Goal: Transaction & Acquisition: Purchase product/service

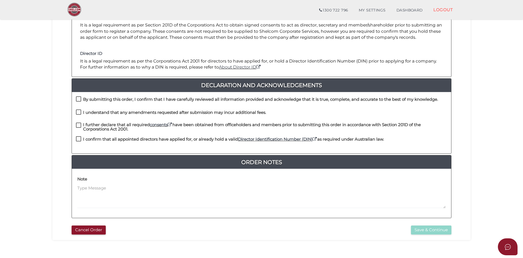
scroll to position [117, 0]
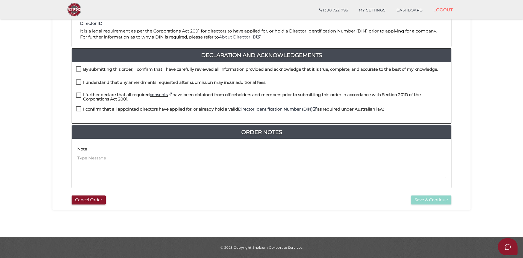
click at [143, 68] on h4 "By submitting this order, I confirm that I have carefully reviewed all informat…" at bounding box center [260, 69] width 355 height 5
checkbox input "true"
click at [134, 86] on label "I understand that any amendments requested after submission may incur additiona…" at bounding box center [171, 83] width 190 height 7
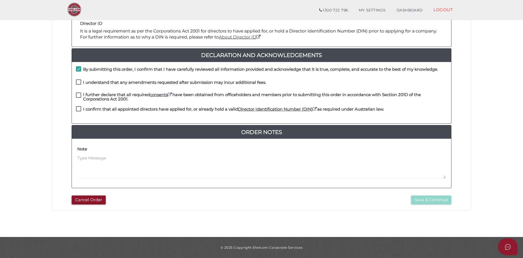
checkbox input "true"
click at [112, 99] on h4 "I further declare that all required consents have been obtained from officehold…" at bounding box center [265, 97] width 364 height 9
checkbox input "true"
click at [106, 108] on h4 "I confirm that all appointed directors have applied for, or already hold a vali…" at bounding box center [233, 109] width 301 height 5
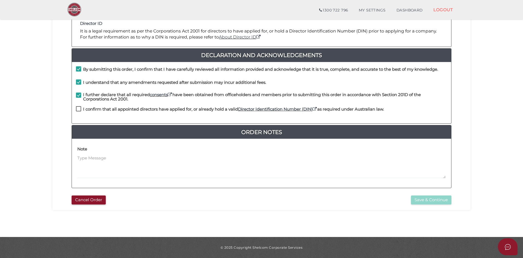
checkbox input "true"
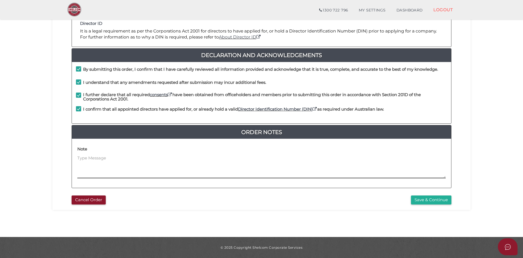
click at [141, 155] on textarea at bounding box center [261, 166] width 368 height 23
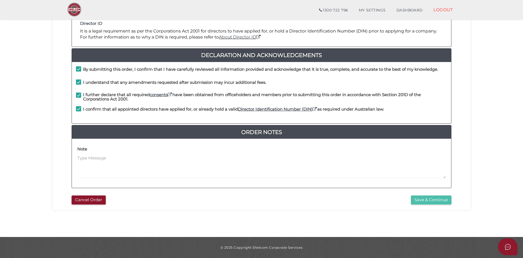
click at [418, 197] on button "Save & Continue" at bounding box center [431, 199] width 40 height 9
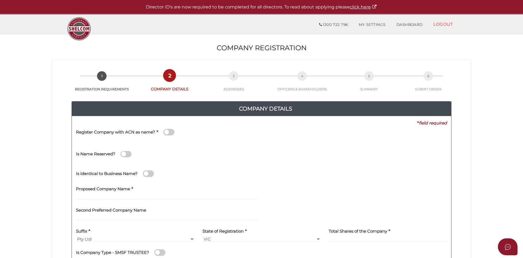
click at [170, 131] on span at bounding box center [168, 132] width 11 height 6
click at [0, 0] on input "checkbox" at bounding box center [0, 0] width 0 height 0
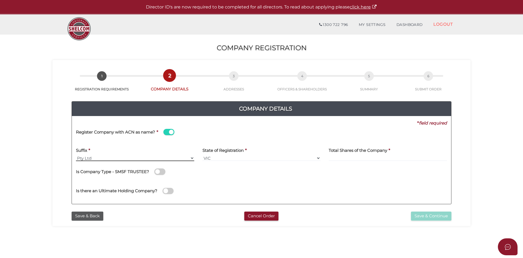
click at [148, 159] on select "Pty Ltd Pty Ltd Pty. Ltd. Pty Limited Proprietary Limited Proprietary Ltd" at bounding box center [135, 158] width 118 height 6
click at [378, 152] on h4 "Total Shares of the Company" at bounding box center [357, 150] width 58 height 5
click at [373, 157] on input at bounding box center [387, 158] width 118 height 6
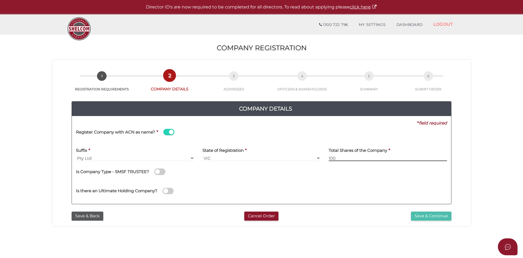
type input "100"
click at [432, 220] on button "Save & Continue" at bounding box center [431, 216] width 40 height 9
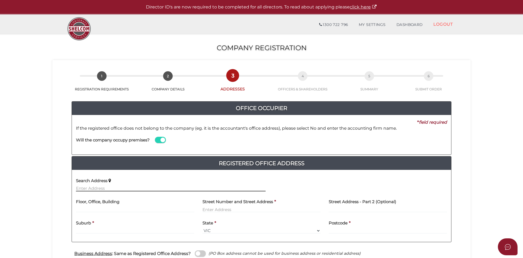
click at [149, 186] on input "text" at bounding box center [170, 188] width 189 height 6
type input "v"
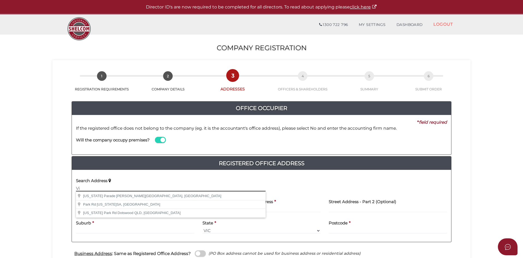
type input "V"
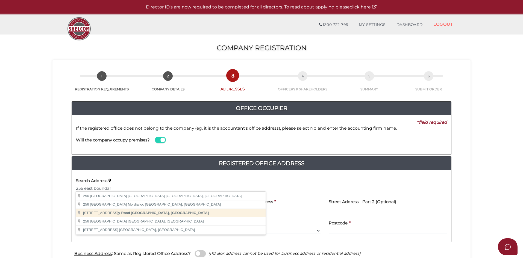
type input "[STREET_ADDRESS]"
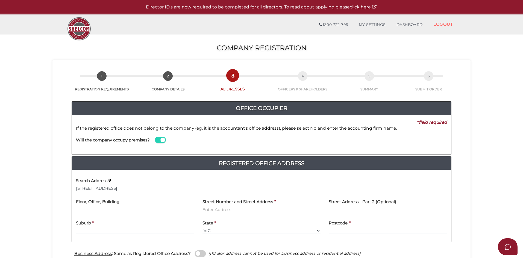
type input "[STREET_ADDRESS]"
type input "[GEOGRAPHIC_DATA]"
select select "VIC"
type input "3165"
click at [164, 186] on input "text" at bounding box center [170, 188] width 189 height 6
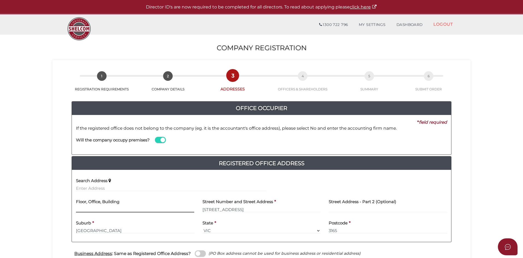
click at [164, 210] on input "text" at bounding box center [135, 209] width 118 height 6
type input "v"
click at [353, 207] on input "text" at bounding box center [387, 209] width 118 height 6
type input "[STREET_ADDRESS]"
click at [110, 208] on input "text" at bounding box center [135, 209] width 118 height 6
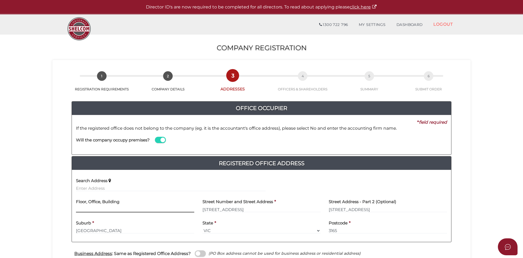
type input "v"
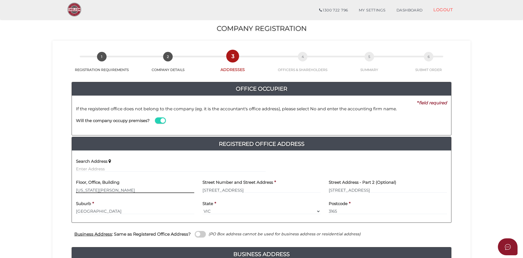
scroll to position [109, 0]
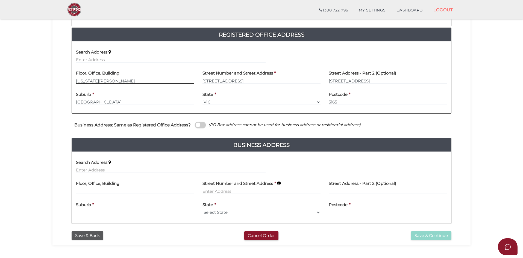
type input "Virginia Park"
click at [198, 124] on span at bounding box center [200, 125] width 11 height 6
click at [0, 0] on input "checkbox" at bounding box center [0, 0] width 0 height 0
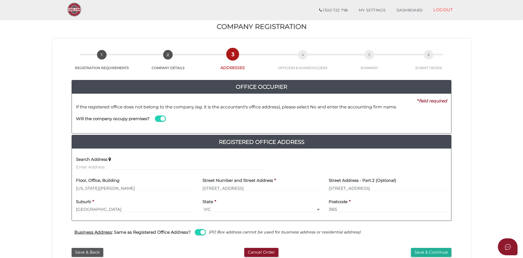
scroll to position [0, 0]
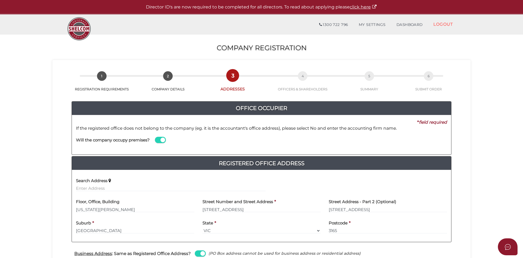
click at [158, 141] on span at bounding box center [160, 140] width 11 height 6
click at [0, 0] on input "checkbox" at bounding box center [0, 0] width 0 height 0
type input "a"
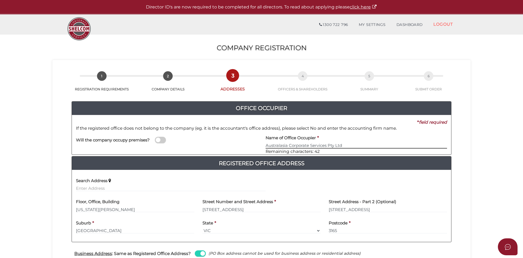
type input "Australasia Corporate Services Pty Ltd"
click at [343, 131] on p "If the registered office does not belong to the company (eg. it is the accounta…" at bounding box center [261, 128] width 371 height 6
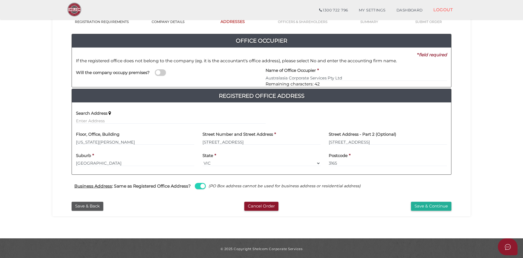
scroll to position [49, 0]
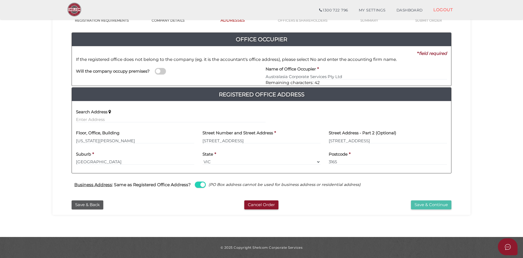
click at [419, 204] on button "Save & Continue" at bounding box center [431, 204] width 40 height 9
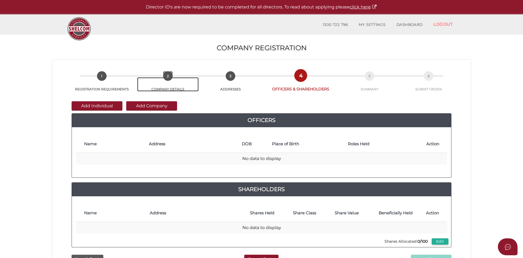
click at [165, 76] on span "2" at bounding box center [168, 76] width 10 height 10
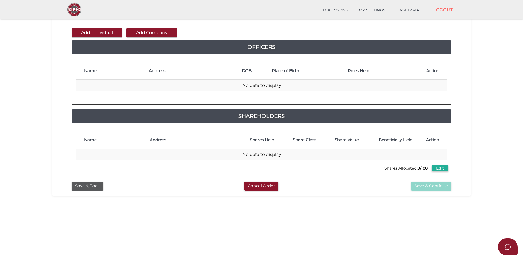
scroll to position [109, 0]
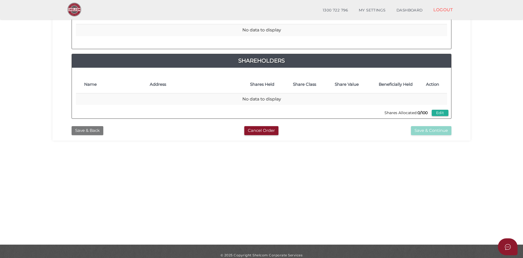
click at [90, 131] on button "Save & Back" at bounding box center [88, 130] width 32 height 9
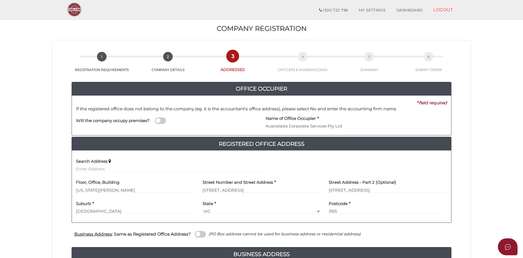
scroll to position [140, 0]
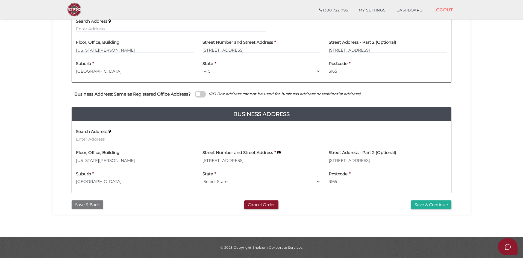
click at [94, 207] on button "Save & Back" at bounding box center [88, 204] width 32 height 9
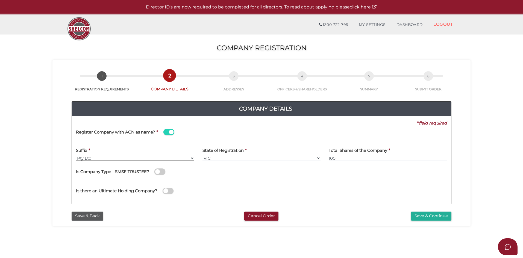
click at [120, 157] on select "Pty Ltd Pty Ltd Pty. Ltd. Pty Limited Proprietary Limited Proprietary Ltd" at bounding box center [135, 158] width 118 height 6
click at [76, 155] on select "Pty Ltd Pty Ltd Pty. Ltd. Pty Limited Proprietary Limited Proprietary Ltd" at bounding box center [135, 158] width 118 height 6
click at [191, 130] on div "Register Company with ACN as name? *" at bounding box center [170, 132] width 189 height 13
click at [185, 135] on div "Register Company with ACN as name? *" at bounding box center [170, 132] width 189 height 13
click at [292, 103] on div "Company Details" at bounding box center [265, 109] width 387 height 14
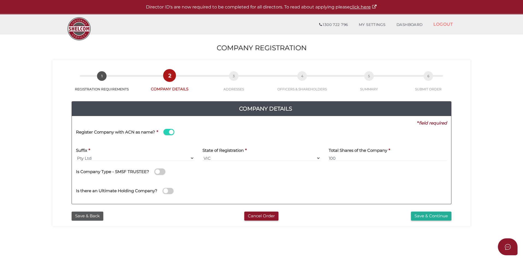
click at [262, 112] on h4 "Company Details" at bounding box center [265, 108] width 379 height 9
click at [242, 103] on div "Company Details" at bounding box center [265, 109] width 387 height 14
click at [169, 133] on span at bounding box center [168, 132] width 11 height 6
click at [0, 0] on input "checkbox" at bounding box center [0, 0] width 0 height 0
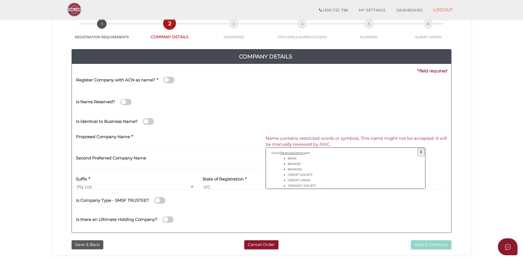
scroll to position [27, 0]
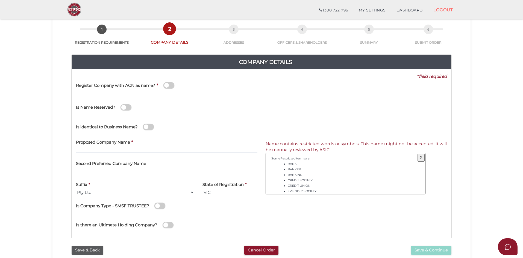
click at [166, 171] on input "text" at bounding box center [166, 171] width 181 height 6
click at [168, 149] on input "text" at bounding box center [166, 150] width 181 height 6
type input "Wildillon Enterprises"
click at [149, 128] on span at bounding box center [148, 127] width 11 height 6
click at [0, 0] on input "checkbox" at bounding box center [0, 0] width 0 height 0
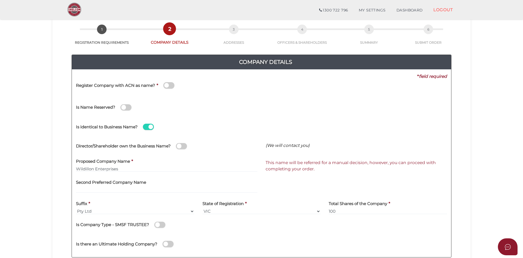
click at [149, 128] on span at bounding box center [148, 127] width 11 height 6
click at [0, 0] on input "checkbox" at bounding box center [0, 0] width 0 height 0
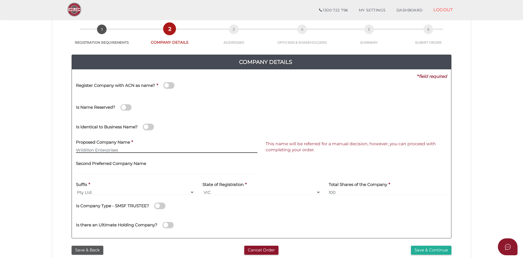
click at [163, 147] on input "Wildillon Enterprises" at bounding box center [166, 150] width 181 height 6
click at [304, 144] on span "This name will be referred for a manual decision, however, you can proceed with…" at bounding box center [350, 146] width 170 height 11
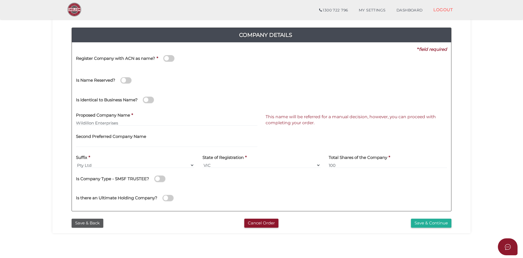
scroll to position [55, 0]
click at [433, 224] on button "Save & Continue" at bounding box center [431, 222] width 40 height 9
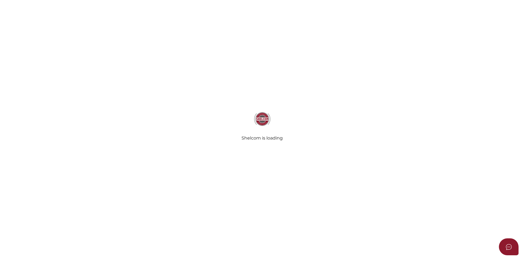
type input "Australasia Corporate Services Pty Ltd"
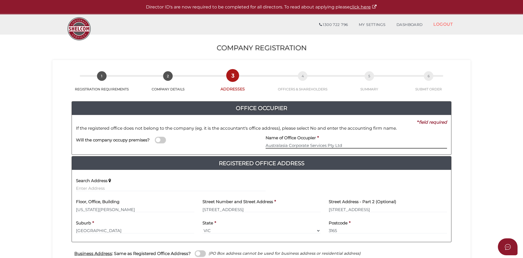
scroll to position [137, 0]
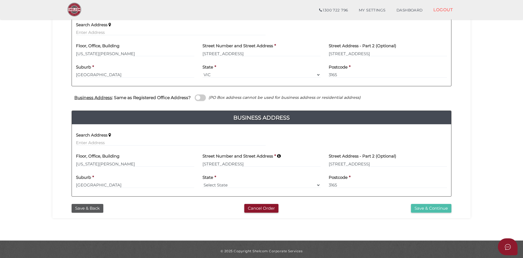
click at [413, 210] on button "Save & Continue" at bounding box center [431, 208] width 40 height 9
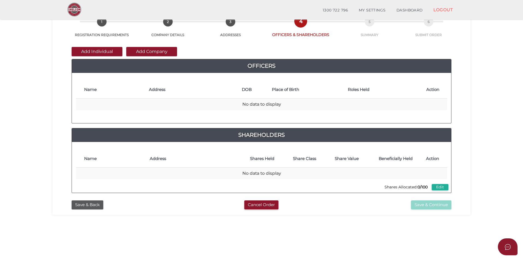
scroll to position [8, 0]
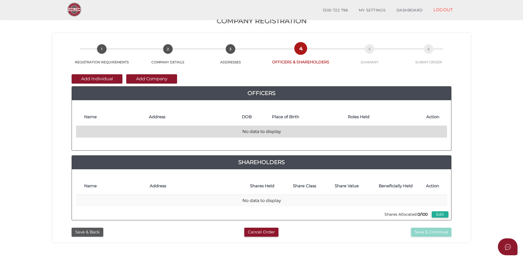
click at [285, 131] on td "No data to display" at bounding box center [261, 132] width 371 height 12
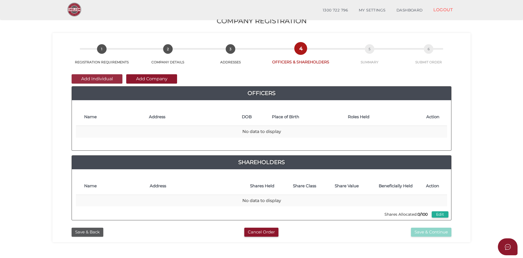
click at [98, 79] on button "Add Individual" at bounding box center [97, 78] width 51 height 9
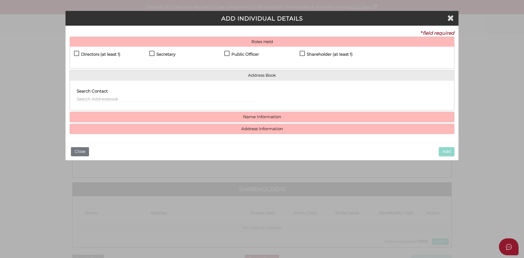
click at [100, 51] on div "Directors (at least 1)" at bounding box center [111, 56] width 75 height 10
click at [155, 55] on label "Secretary" at bounding box center [162, 55] width 26 height 7
checkbox input "true"
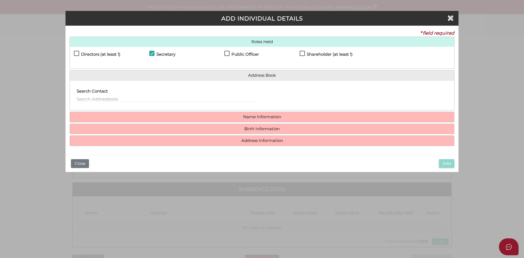
click at [79, 55] on label "Directors (at least 1)" at bounding box center [97, 55] width 46 height 7
checkbox input "true"
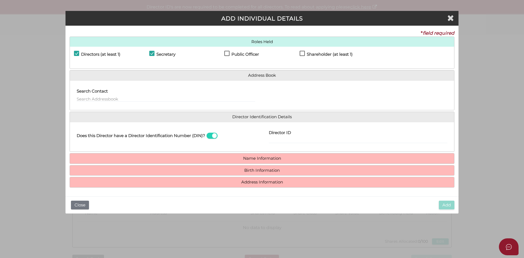
click at [229, 56] on label "Public Officer" at bounding box center [241, 55] width 35 height 7
checkbox input "true"
click at [306, 54] on label "Shareholder (at least 1)" at bounding box center [326, 55] width 53 height 7
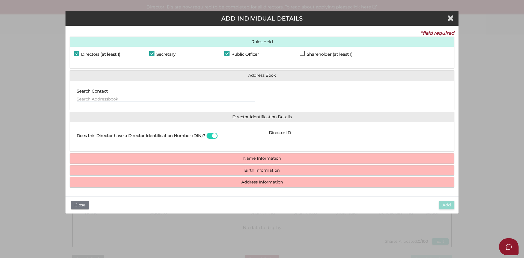
checkbox input "true"
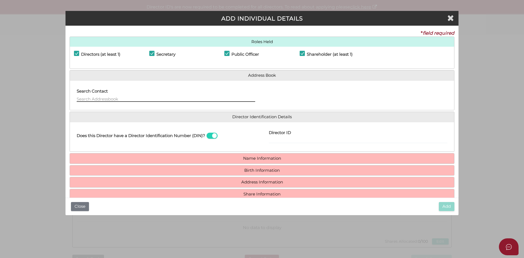
click at [135, 97] on input "text" at bounding box center [166, 99] width 179 height 6
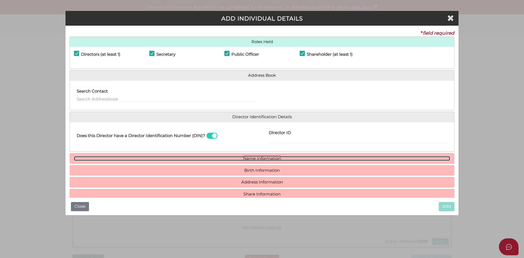
click at [246, 159] on link "Name Information" at bounding box center [262, 158] width 376 height 5
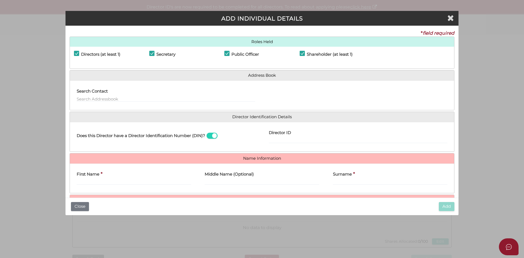
click at [248, 198] on div "Add Close" at bounding box center [262, 206] width 393 height 17
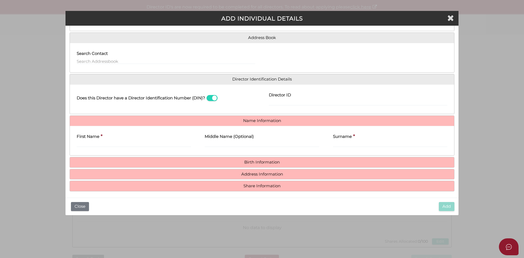
scroll to position [40, 0]
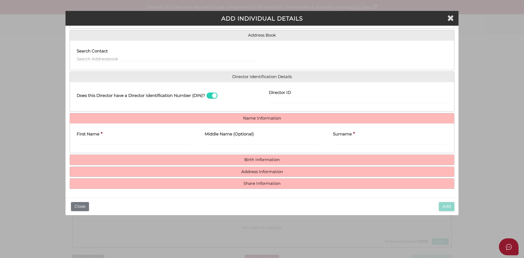
click at [307, 163] on h4 "Birth Information" at bounding box center [262, 160] width 384 height 10
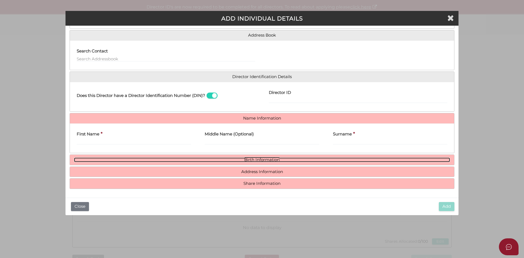
click at [304, 159] on link "Birth Information" at bounding box center [262, 160] width 376 height 5
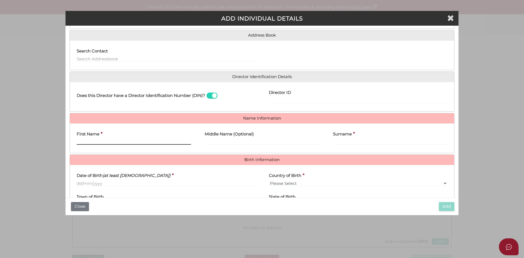
click at [147, 144] on input "First Name" at bounding box center [134, 142] width 114 height 6
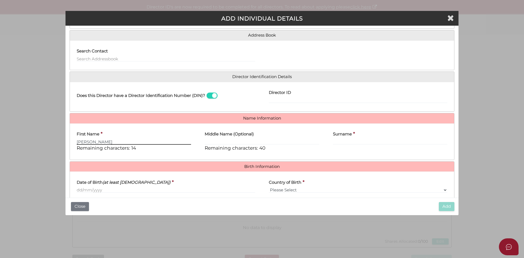
click at [120, 139] on input "JOshua" at bounding box center [134, 142] width 114 height 6
type input "[PERSON_NAME]"
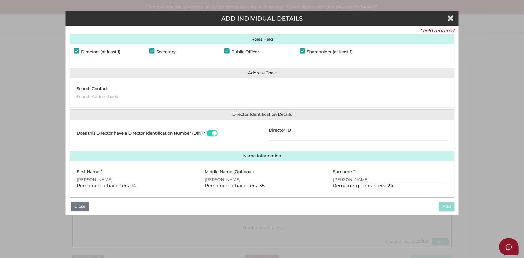
scroll to position [0, 0]
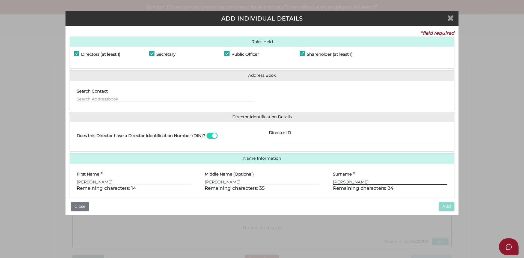
type input "[PERSON_NAME]"
click at [450, 18] on icon "Close" at bounding box center [450, 18] width 7 height 8
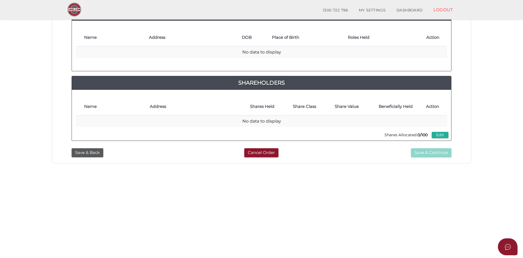
scroll to position [117, 0]
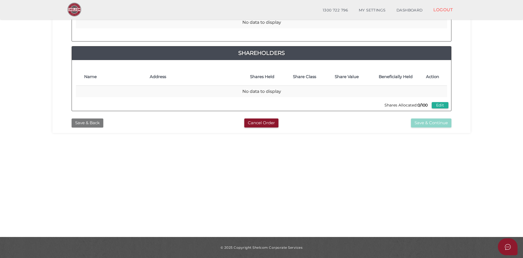
click at [93, 122] on button "Save & Back" at bounding box center [88, 122] width 32 height 9
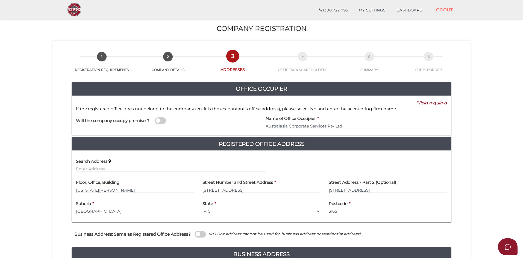
scroll to position [140, 0]
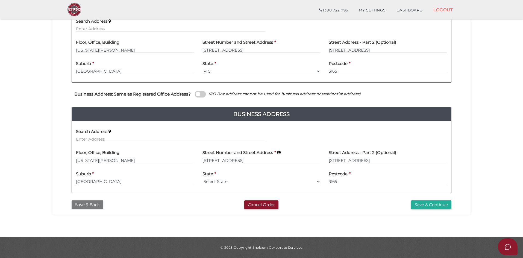
click at [93, 206] on button "Save & Back" at bounding box center [88, 204] width 32 height 9
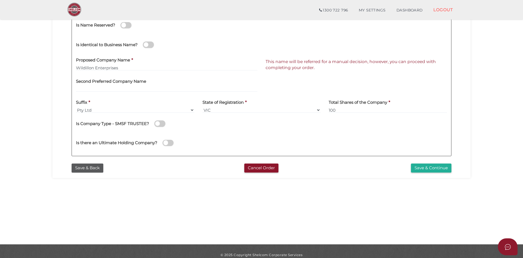
scroll to position [117, 0]
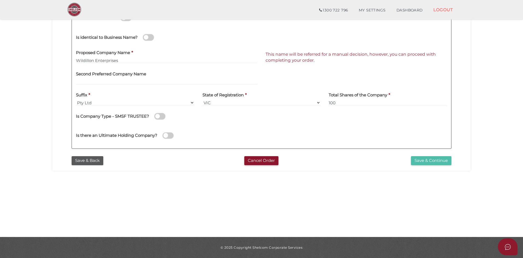
click at [430, 158] on button "Save & Continue" at bounding box center [431, 160] width 40 height 9
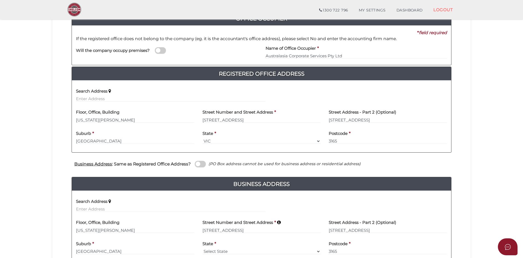
scroll to position [140, 0]
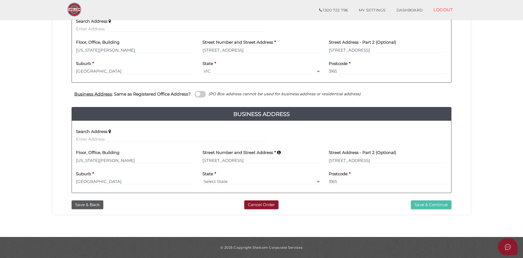
click at [425, 204] on button "Save & Continue" at bounding box center [431, 204] width 40 height 9
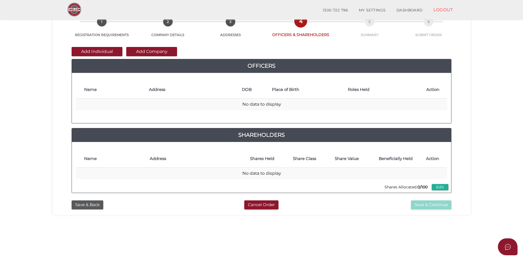
scroll to position [8, 0]
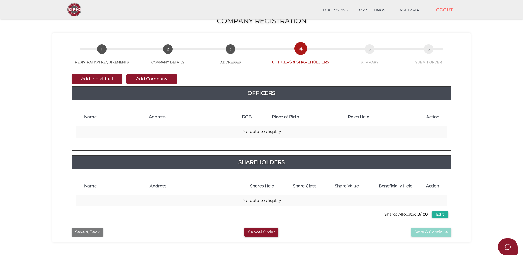
click at [98, 235] on button "Save & Back" at bounding box center [88, 232] width 32 height 9
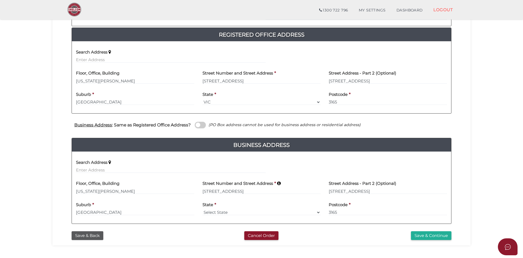
scroll to position [55, 0]
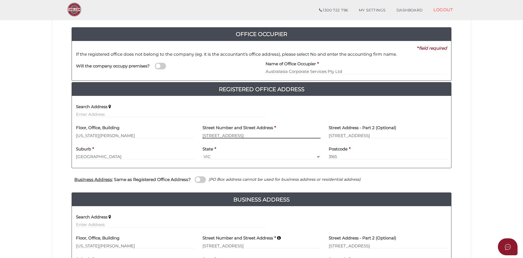
drag, startPoint x: 263, startPoint y: 134, endPoint x: 148, endPoint y: 133, distance: 115.2
click at [148, 133] on div "Floor, Office, [GEOGRAPHIC_DATA][US_STATE][PERSON_NAME] [GEOGRAPHIC_DATA] Addre…" at bounding box center [261, 131] width 379 height 21
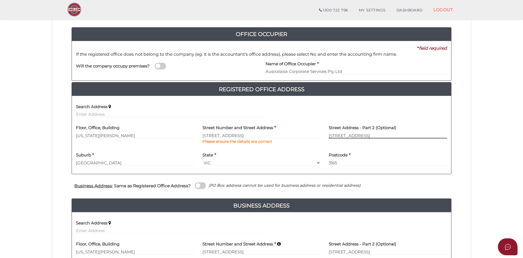
drag, startPoint x: 371, startPoint y: 134, endPoint x: 326, endPoint y: 134, distance: 44.5
click at [326, 134] on div "Street Address - Part 2 (Optional) [STREET_ADDRESS]" at bounding box center [387, 134] width 126 height 27
click at [246, 133] on input "[STREET_ADDRESS]" at bounding box center [261, 135] width 118 height 6
type input "5 [GEOGRAPHIC_DATA]"
click at [183, 110] on div "Search Address" at bounding box center [170, 108] width 189 height 17
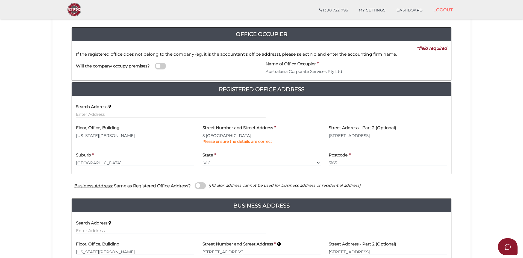
click at [179, 113] on input "text" at bounding box center [170, 114] width 189 height 6
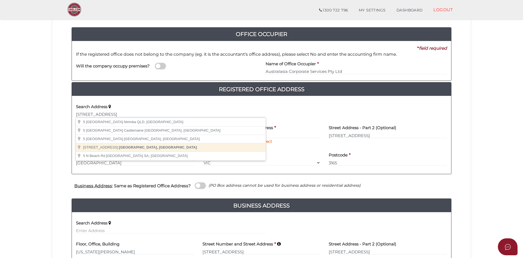
type input "[STREET_ADDRESS]"
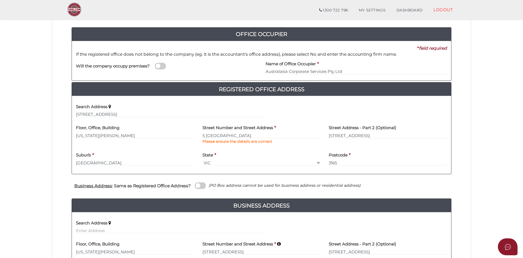
type input "[STREET_ADDRESS]"
type input "[GEOGRAPHIC_DATA]"
select select "VIC"
type input "3165"
click at [243, 135] on input "5 North Drive" at bounding box center [261, 135] width 118 height 6
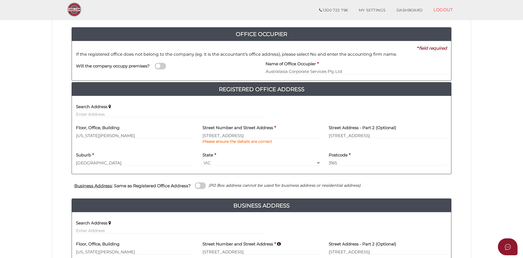
click at [355, 129] on h4 "Street Address - Part 2 (Optional)" at bounding box center [361, 128] width 67 height 5
click at [354, 132] on label "Street Address - Part 2 (Optional)" at bounding box center [361, 126] width 67 height 11
click at [354, 137] on input "5 North Drive" at bounding box center [387, 135] width 118 height 6
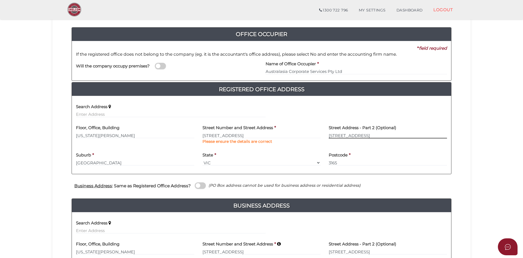
drag, startPoint x: 395, startPoint y: 136, endPoint x: 296, endPoint y: 126, distance: 98.8
click at [296, 126] on div "Floor, Office, Building Virginia Park Street Number and Street Address * 5 Nort…" at bounding box center [261, 134] width 379 height 27
type input "236 East Boundary Rd"
click at [241, 136] on input "5 North Drive" at bounding box center [261, 135] width 118 height 6
click at [122, 133] on input "Virginia Park" at bounding box center [135, 135] width 118 height 6
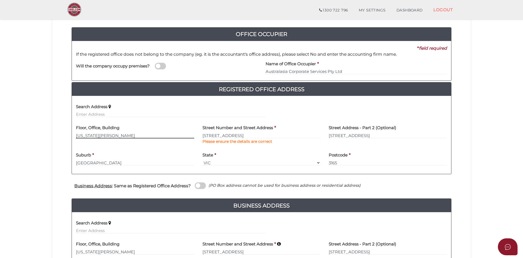
scroll to position [146, 0]
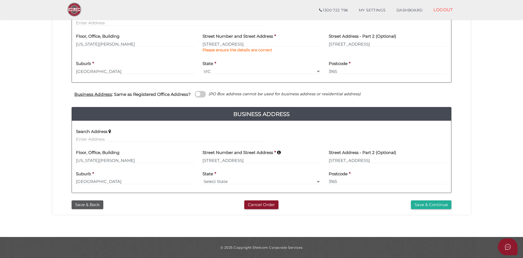
drag, startPoint x: 432, startPoint y: 205, endPoint x: 375, endPoint y: 218, distance: 59.1
click at [377, 218] on section "Company Registration 2cd382338f3c0edaef3c80965a17c53c 1 REGISTRATION REQUIREMEN…" at bounding box center [261, 52] width 523 height 369
click at [203, 94] on span at bounding box center [200, 94] width 11 height 6
click at [0, 0] on input "checkbox" at bounding box center [0, 0] width 0 height 0
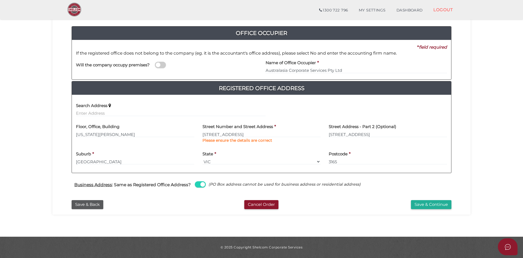
click at [195, 185] on span at bounding box center [200, 184] width 11 height 6
click at [0, 0] on input "checkbox" at bounding box center [0, 0] width 0 height 0
select select
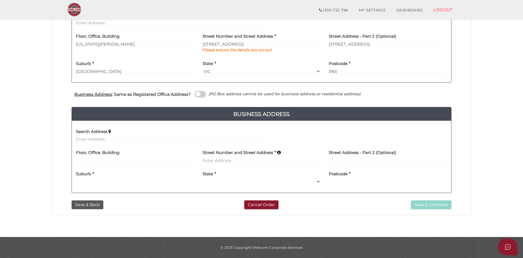
click at [199, 96] on span at bounding box center [200, 94] width 11 height 6
click at [0, 0] on input "checkbox" at bounding box center [0, 0] width 0 height 0
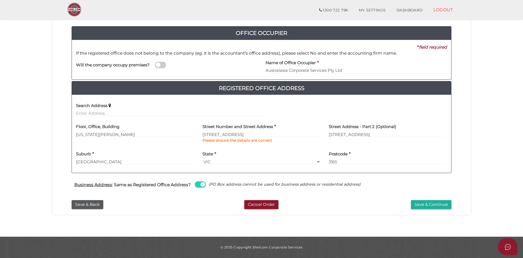
click at [247, 131] on label "Street Number and Street Address" at bounding box center [237, 125] width 70 height 11
click at [245, 134] on input "5 North Drive" at bounding box center [261, 134] width 118 height 6
click at [239, 101] on div "Search Address" at bounding box center [170, 107] width 189 height 17
click at [418, 203] on button "Save & Continue" at bounding box center [431, 204] width 40 height 9
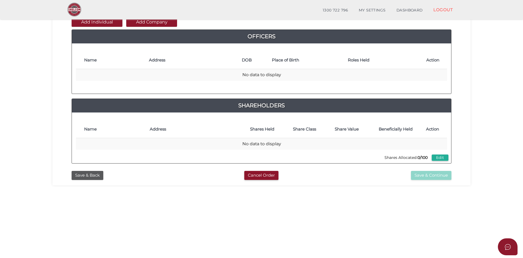
scroll to position [55, 0]
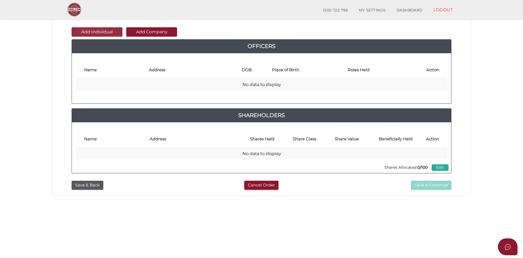
click at [107, 31] on button "Add Individual" at bounding box center [97, 31] width 51 height 9
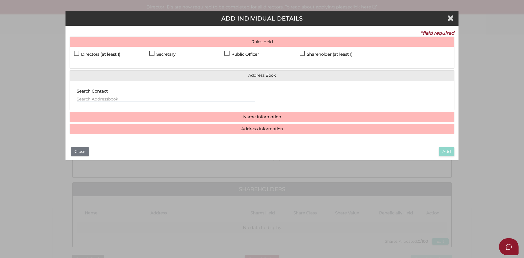
click at [103, 55] on h4 "Directors (at least 1)" at bounding box center [100, 54] width 39 height 5
checkbox input "true"
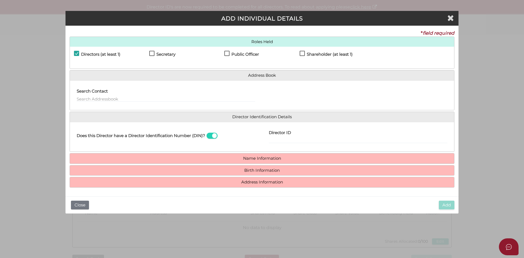
click at [156, 56] on label "Secretary" at bounding box center [162, 55] width 26 height 7
checkbox input "true"
click at [249, 57] on h4 "Public Officer" at bounding box center [246, 54] width 28 height 5
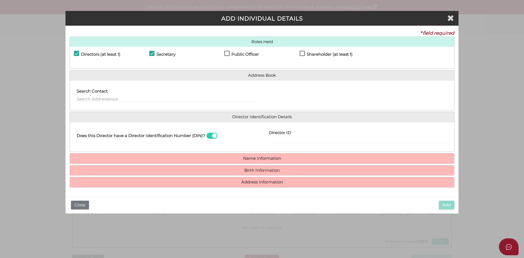
checkbox input "true"
click at [322, 55] on h4 "Shareholder (at least 1)" at bounding box center [330, 54] width 46 height 5
checkbox input "true"
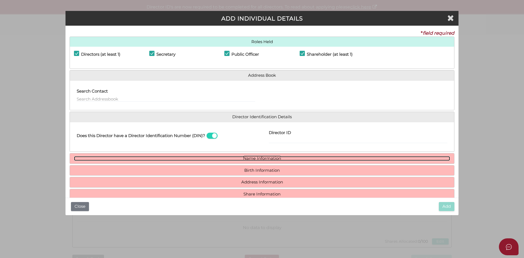
click at [287, 156] on link "Name Information" at bounding box center [262, 158] width 376 height 5
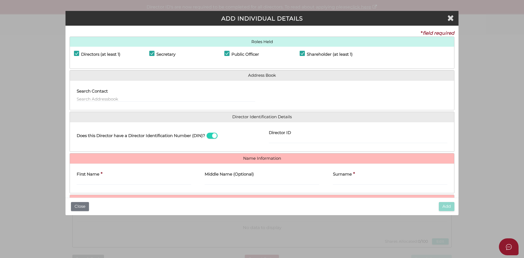
click at [127, 178] on div "First Name *" at bounding box center [134, 176] width 114 height 17
click at [127, 181] on input "First Name" at bounding box center [134, 182] width 114 height 6
type input "j"
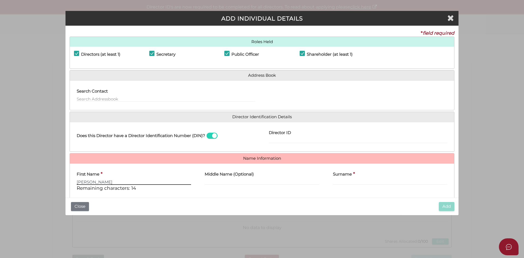
type input "Joshua"
type input "Jason"
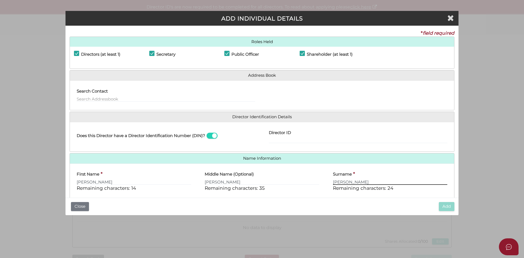
scroll to position [47, 0]
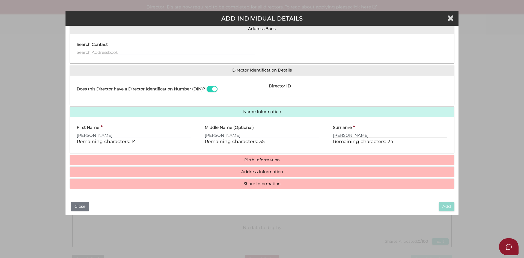
type input "Dillon"
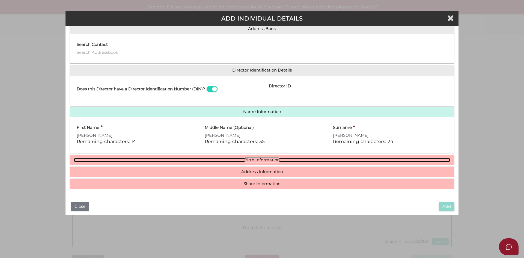
click at [223, 158] on link "Birth Information" at bounding box center [262, 160] width 376 height 5
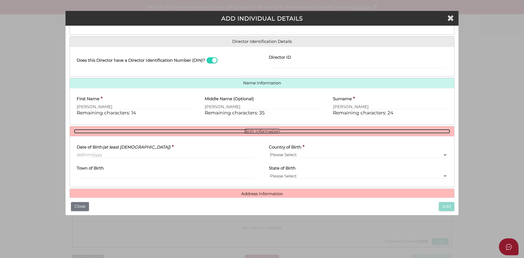
scroll to position [97, 0]
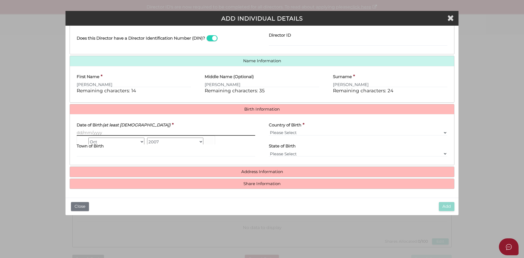
click at [126, 133] on input "Date of Birth (at least 18 years old)" at bounding box center [166, 133] width 179 height 6
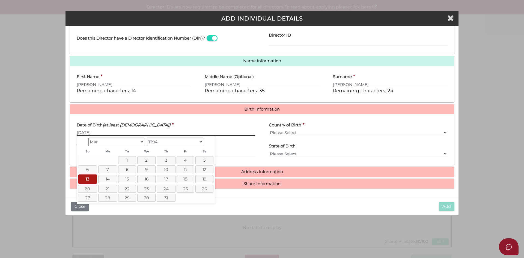
type input "13/03/1994"
click at [171, 122] on div "Date of Birth (at least 18 years old) * 13/03/1994" at bounding box center [166, 126] width 179 height 17
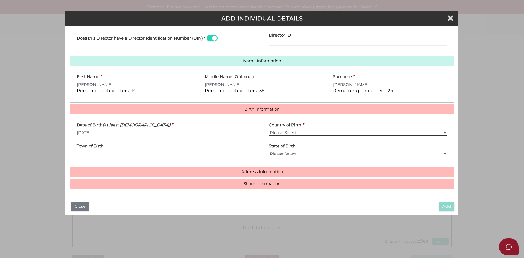
click at [315, 135] on select "Please Select v Australia Afghanistan Albania Algeria American Samoa Andorra An…" at bounding box center [358, 133] width 179 height 6
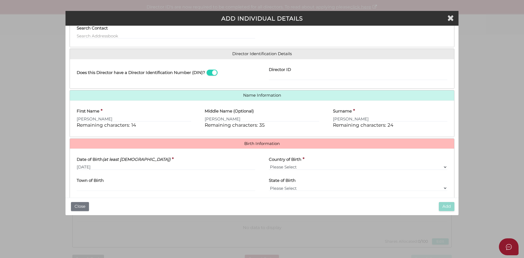
scroll to position [16, 0]
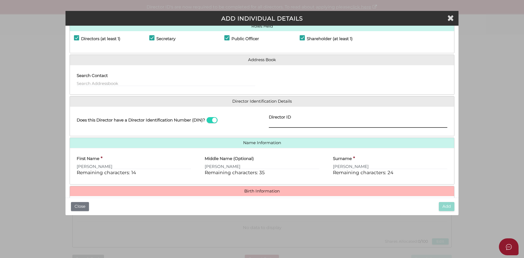
click at [331, 123] on input "Director ID" at bounding box center [358, 125] width 179 height 6
type input "036290778146499"
click at [307, 165] on input "Jason" at bounding box center [262, 166] width 114 height 6
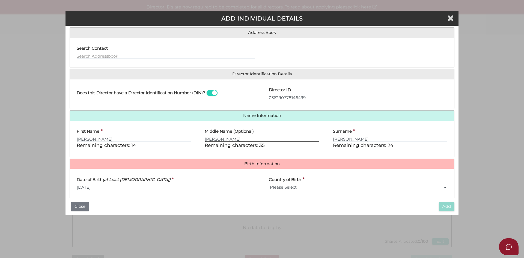
scroll to position [97, 0]
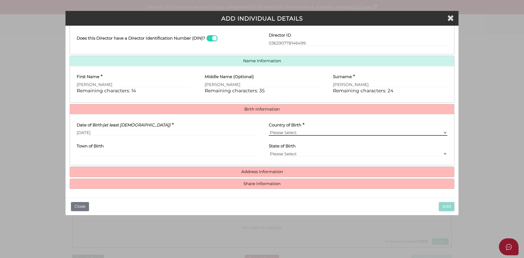
click at [321, 132] on select "Please Select v Australia Afghanistan Albania Algeria American Samoa Andorra An…" at bounding box center [358, 133] width 179 height 6
select select "[GEOGRAPHIC_DATA]"
click at [269, 130] on select "Please Select v Australia Afghanistan Albania Algeria American Samoa Andorra An…" at bounding box center [358, 133] width 179 height 6
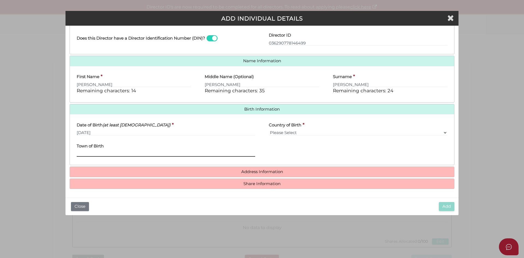
click at [205, 151] on input "Town of Birth" at bounding box center [166, 154] width 179 height 6
type input "Huntly"
click at [199, 176] on h4 "Address Information" at bounding box center [262, 172] width 384 height 10
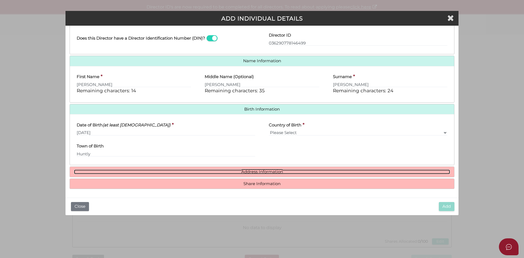
click at [262, 171] on link "Address Information" at bounding box center [262, 172] width 376 height 5
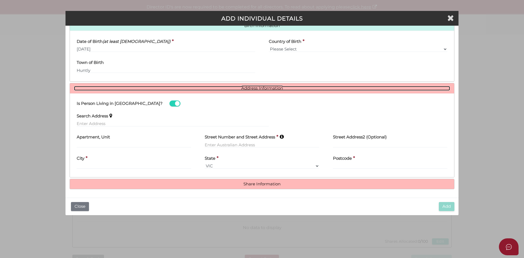
scroll to position [181, 0]
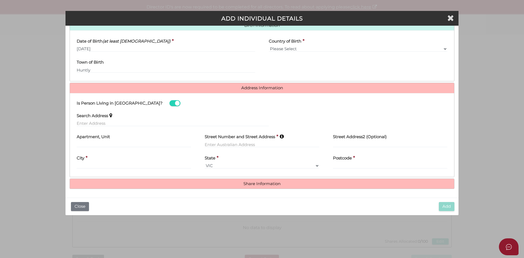
click at [159, 119] on div "Search Address" at bounding box center [173, 117] width 192 height 17
click at [134, 123] on input "text" at bounding box center [173, 123] width 192 height 6
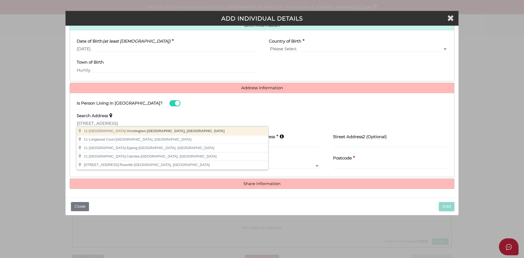
type input "11 Longwood Drive, Mornington VIC, Australia"
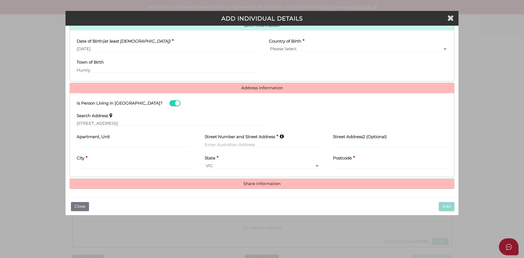
type input "11 Longwood Drive"
type input "Mornington"
select select "VIC"
type input "3931"
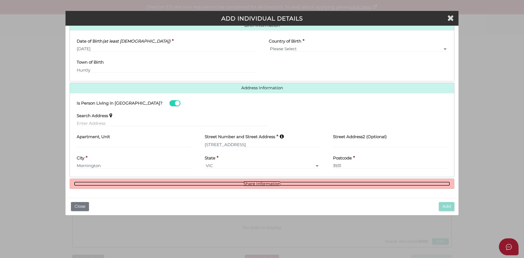
click at [192, 185] on link "Share Information" at bounding box center [262, 184] width 376 height 5
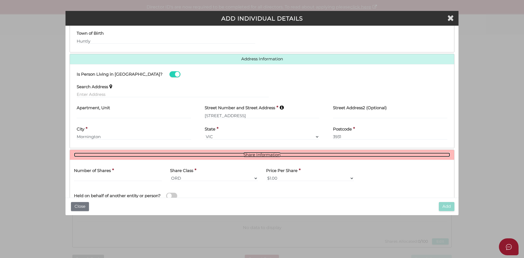
scroll to position [248, 0]
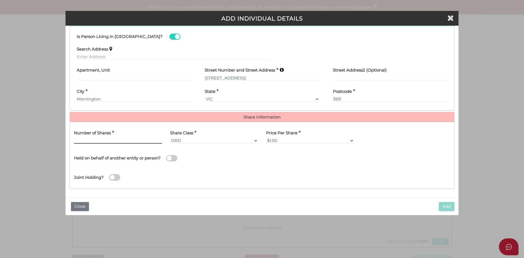
click at [133, 140] on input "text" at bounding box center [118, 141] width 88 height 6
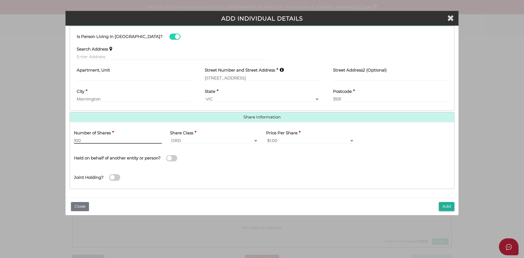
type input "100"
click at [195, 138] on select "ORD A CLASS B CLASS C CLASS D CLASS EMP FOU LG MAN RED SPE PRF CUMP NCP REDP NR…" at bounding box center [214, 141] width 88 height 6
click at [263, 171] on div "Joint Holding?" at bounding box center [262, 176] width 384 height 18
click at [446, 203] on button "Add" at bounding box center [447, 206] width 16 height 9
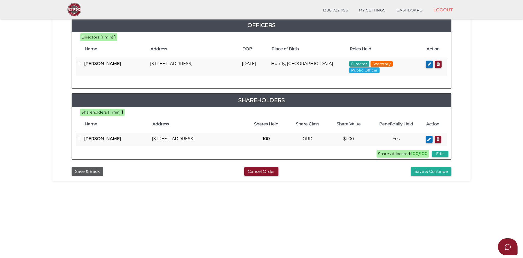
scroll to position [82, 0]
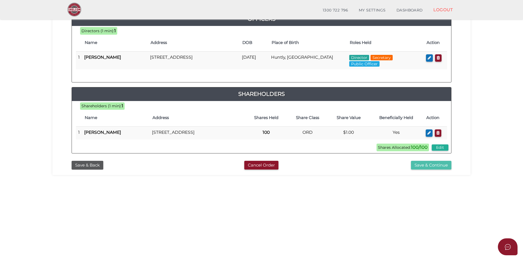
click at [434, 170] on button "Save & Continue" at bounding box center [431, 165] width 40 height 9
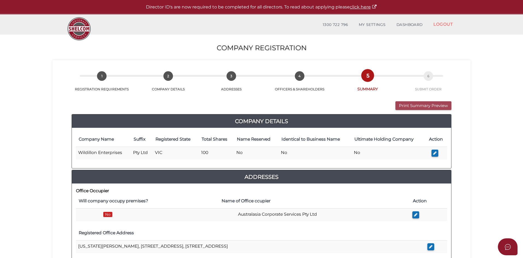
click at [415, 106] on button "Print Summary Preview" at bounding box center [423, 105] width 56 height 9
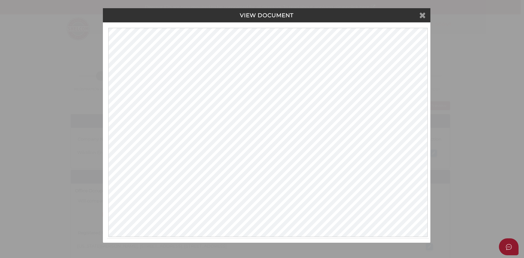
click at [420, 15] on icon at bounding box center [422, 15] width 7 height 8
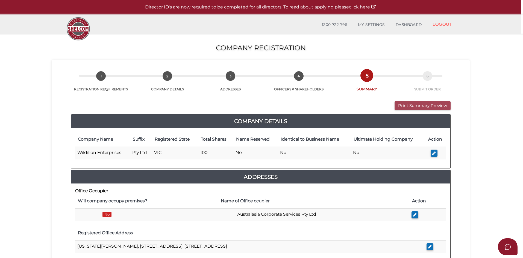
click at [426, 104] on button "Print Summary Preview" at bounding box center [422, 105] width 56 height 9
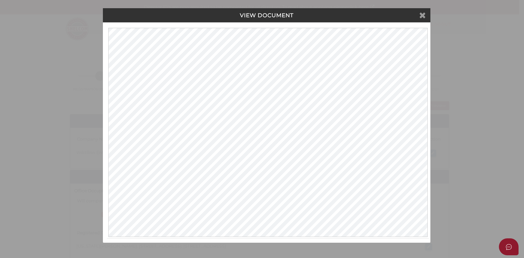
click at [422, 15] on icon at bounding box center [422, 15] width 7 height 8
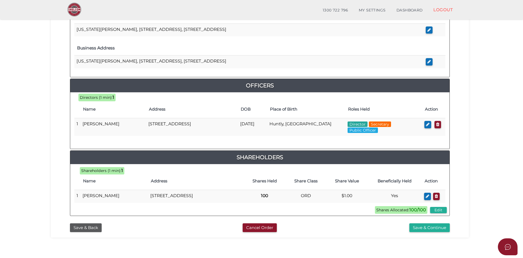
scroll to position [225, 0]
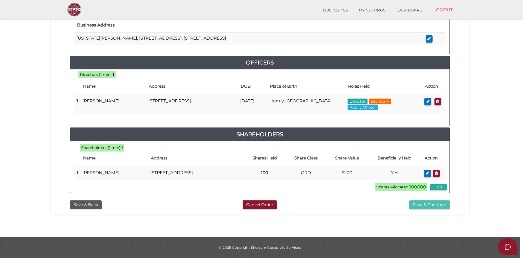
click at [439, 205] on button "Save & Continue" at bounding box center [429, 204] width 40 height 9
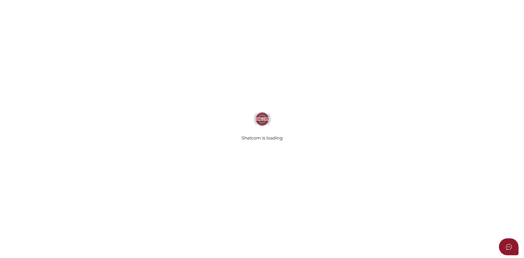
select select "Comb Binding"
radio input "true"
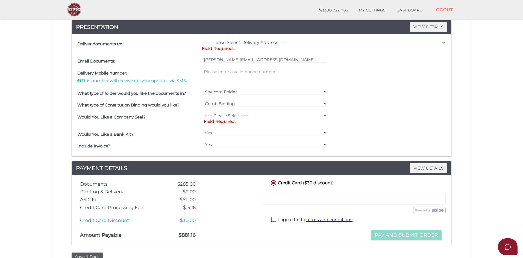
scroll to position [151, 0]
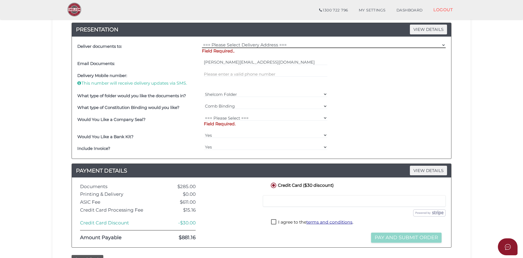
click at [222, 47] on select "=== Please Select Delivery Address === (User Address - [PERSON_NAME][GEOGRAPHIC…" at bounding box center [324, 45] width 244 height 6
select select "0"
click at [202, 42] on select "=== Please Select Delivery Address === (User Address - [PERSON_NAME][GEOGRAPHIC…" at bounding box center [324, 45] width 244 height 6
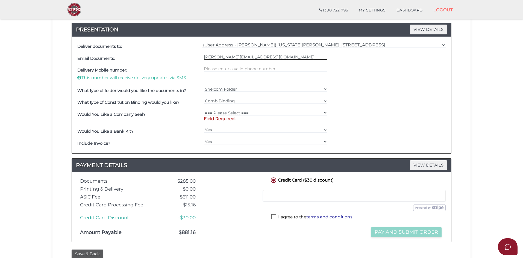
click at [210, 56] on input "[PERSON_NAME][EMAIL_ADDRESS][DOMAIN_NAME]" at bounding box center [266, 57] width 124 height 6
type input "[PERSON_NAME][EMAIL_ADDRESS][DOMAIN_NAME]"
click at [221, 114] on select "=== Please Select === Fold Seal $50 No Seal" at bounding box center [266, 113] width 124 height 6
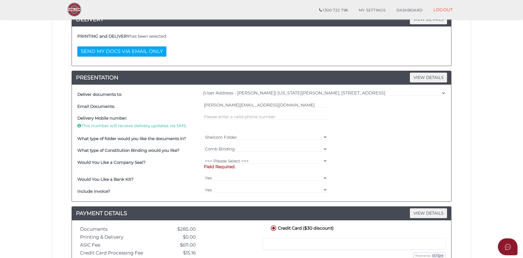
scroll to position [36, 0]
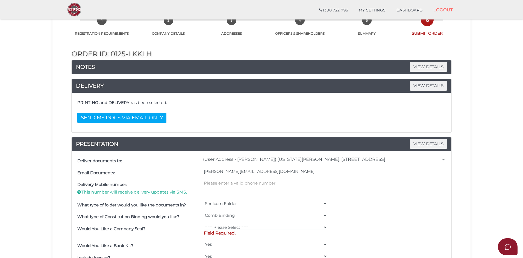
click at [258, 178] on div "[PERSON_NAME][EMAIL_ADDRESS][DOMAIN_NAME]" at bounding box center [265, 173] width 126 height 12
click at [252, 180] on input "text" at bounding box center [266, 183] width 124 height 6
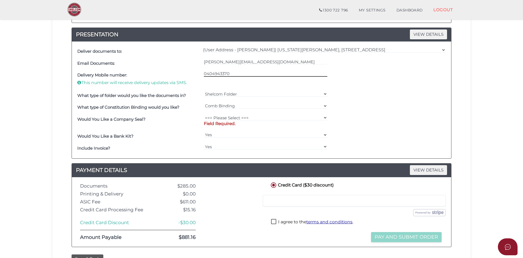
scroll to position [146, 0]
type input "0404943370"
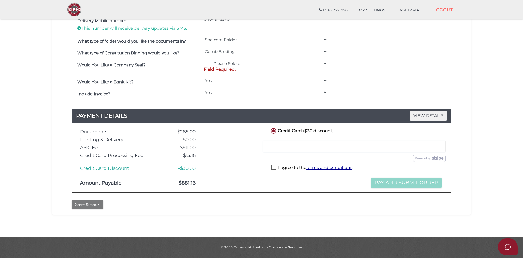
click at [85, 203] on button "Save & Back" at bounding box center [88, 204] width 32 height 9
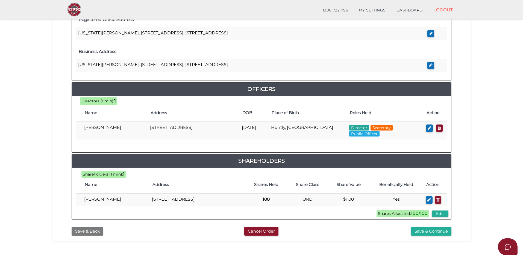
scroll to position [225, 0]
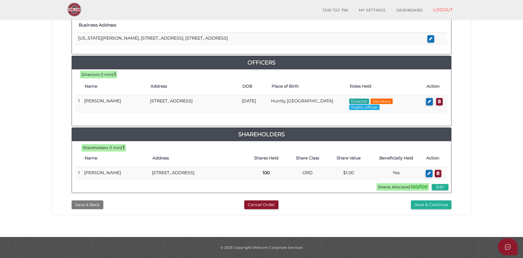
click at [89, 205] on button "Save & Back" at bounding box center [88, 204] width 32 height 9
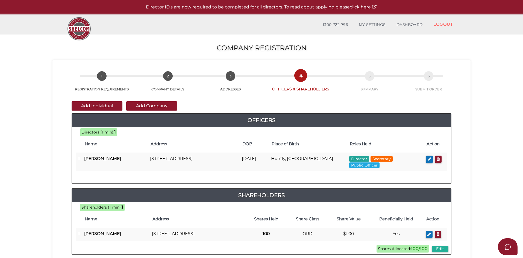
scroll to position [55, 0]
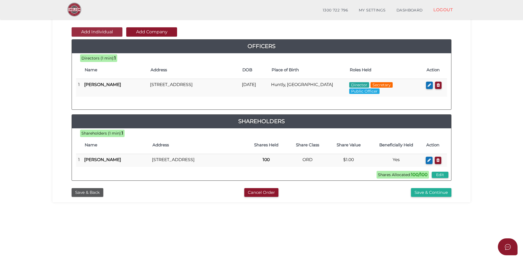
click at [108, 31] on button "Add Individual" at bounding box center [97, 31] width 51 height 9
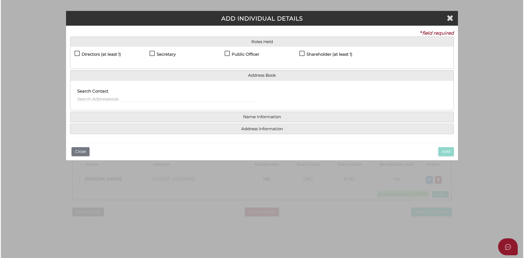
scroll to position [0, 0]
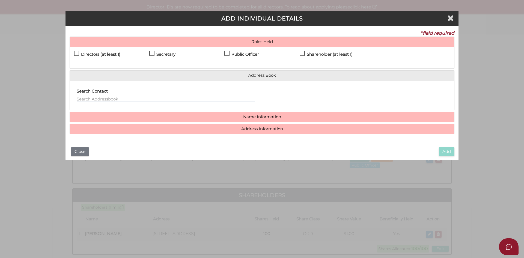
drag, startPoint x: 348, startPoint y: 56, endPoint x: 313, endPoint y: 77, distance: 40.9
click at [347, 56] on h4 "Shareholder (at least 1)" at bounding box center [330, 54] width 46 height 5
checkbox input "true"
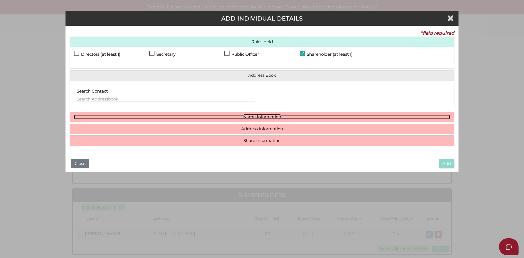
click at [266, 116] on link "Name Information" at bounding box center [262, 117] width 376 height 5
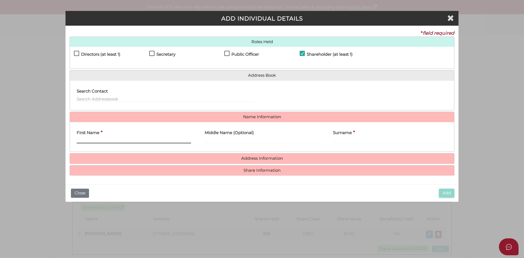
click at [136, 140] on input "First Name" at bounding box center [134, 140] width 114 height 6
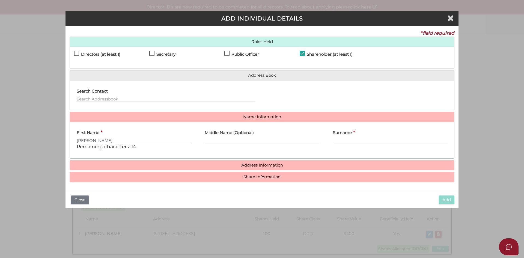
type input "[PERSON_NAME]"
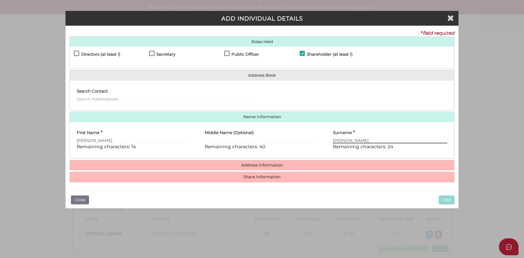
type input "Wilson"
click at [293, 169] on h4 "Address Information" at bounding box center [262, 165] width 384 height 10
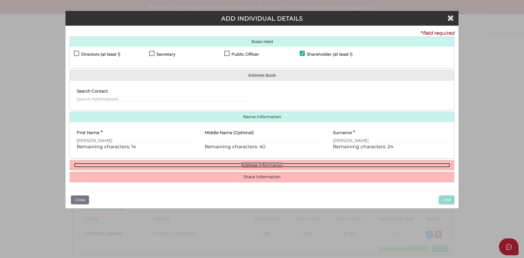
click at [281, 164] on link "Address Information" at bounding box center [262, 165] width 376 height 5
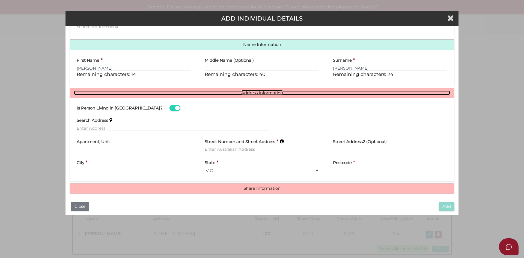
scroll to position [77, 0]
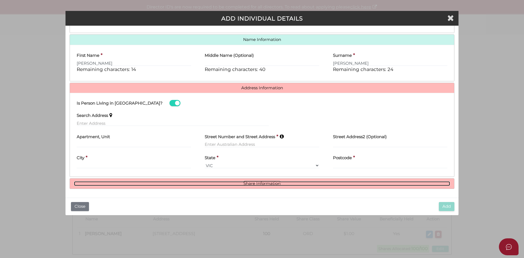
click at [178, 182] on link "Share Information" at bounding box center [262, 183] width 376 height 5
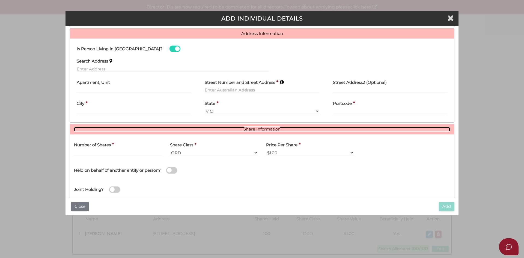
scroll to position [144, 0]
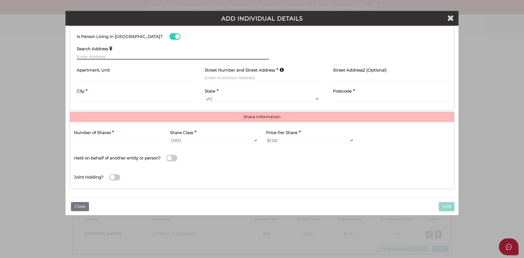
click at [126, 56] on input "text" at bounding box center [173, 57] width 192 height 6
click at [127, 55] on input "11" at bounding box center [173, 57] width 192 height 6
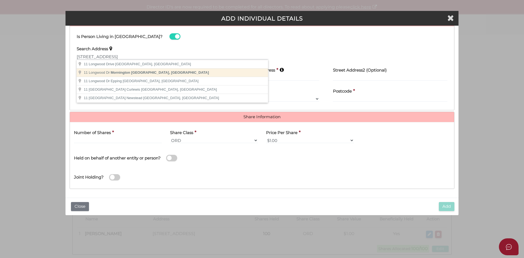
type input "11 Longwood Dr, Mornington VIC, Australia"
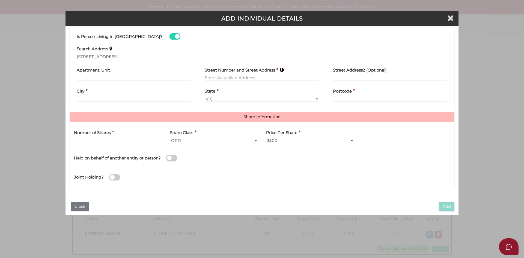
type input "11 Longwood Drive"
type input "Mornington"
select select "VIC"
type input "3931"
click at [127, 141] on input "text" at bounding box center [118, 140] width 88 height 6
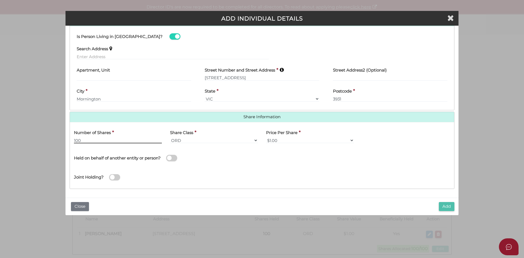
type input "100"
click at [446, 208] on button "Add" at bounding box center [447, 206] width 16 height 9
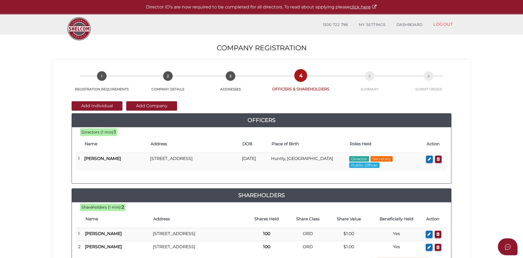
scroll to position [55, 0]
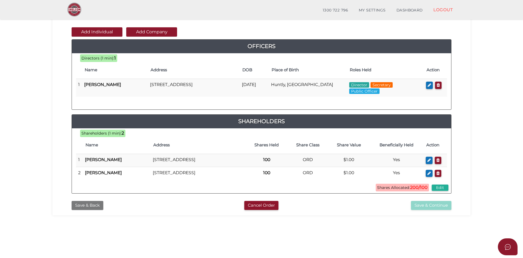
click at [88, 210] on button "Save & Back" at bounding box center [88, 205] width 32 height 9
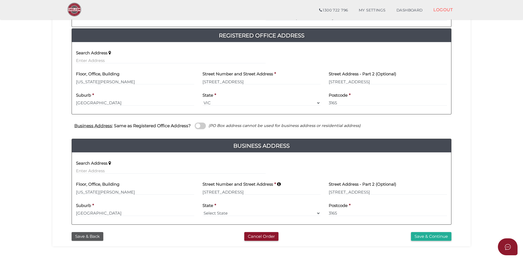
scroll to position [140, 0]
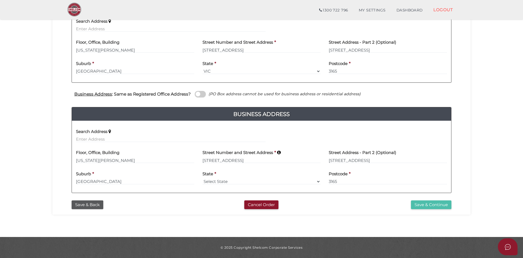
click at [424, 204] on button "Save & Continue" at bounding box center [431, 204] width 40 height 9
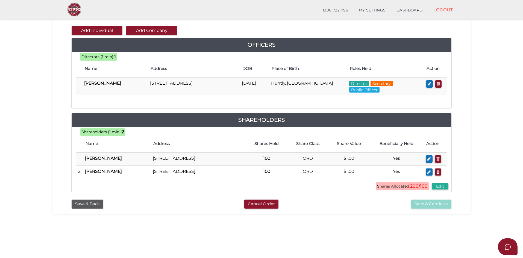
scroll to position [117, 0]
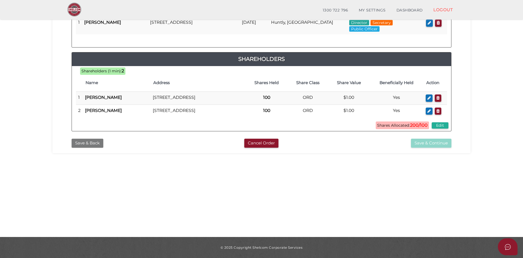
click at [83, 148] on button "Save & Back" at bounding box center [88, 143] width 32 height 9
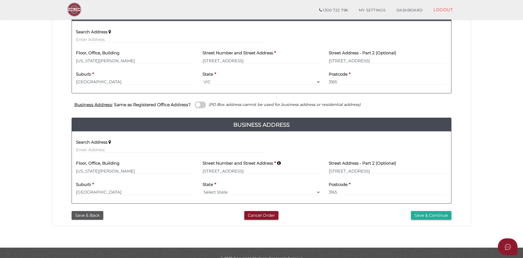
scroll to position [140, 0]
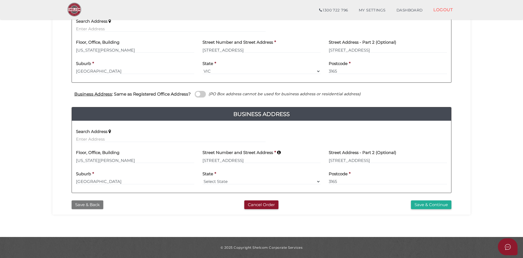
click at [87, 203] on button "Save & Back" at bounding box center [88, 204] width 32 height 9
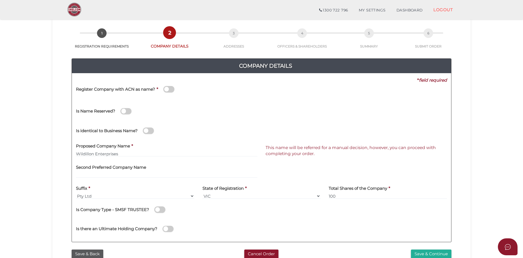
scroll to position [109, 0]
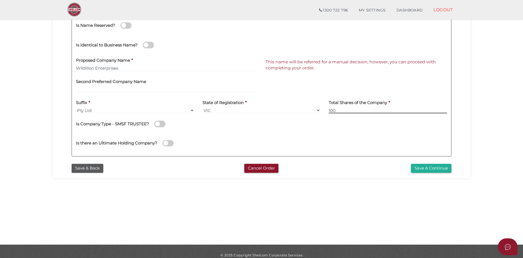
click at [375, 108] on input "100" at bounding box center [387, 110] width 118 height 6
type input "200"
click at [418, 170] on button "Save & Continue" at bounding box center [431, 168] width 40 height 9
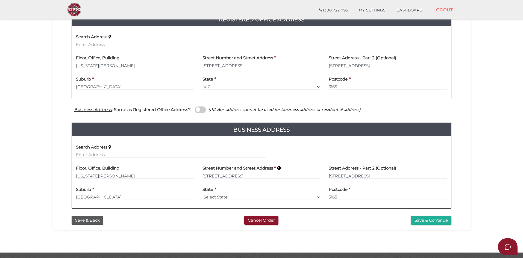
scroll to position [140, 0]
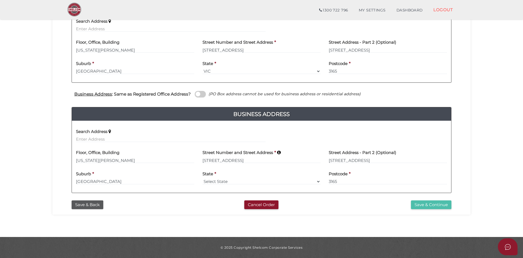
click at [426, 204] on button "Save & Continue" at bounding box center [431, 204] width 40 height 9
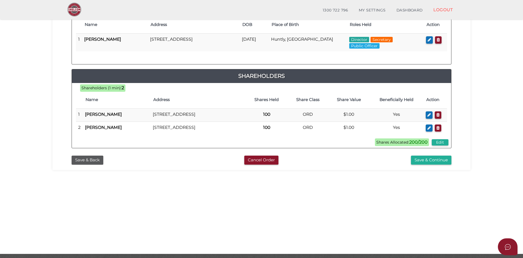
scroll to position [117, 0]
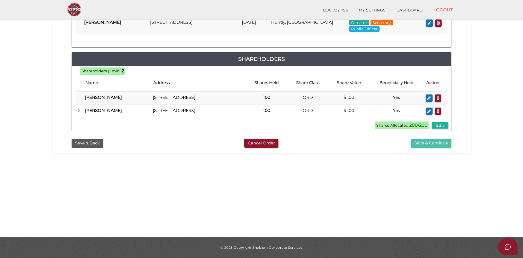
click at [422, 148] on button "Save & Continue" at bounding box center [431, 143] width 40 height 9
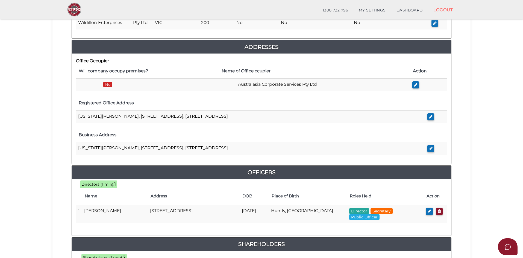
scroll to position [216, 0]
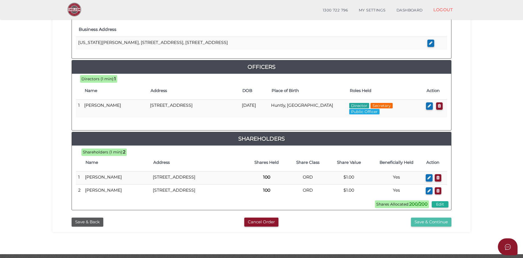
click at [431, 227] on button "Save & Continue" at bounding box center [431, 222] width 40 height 9
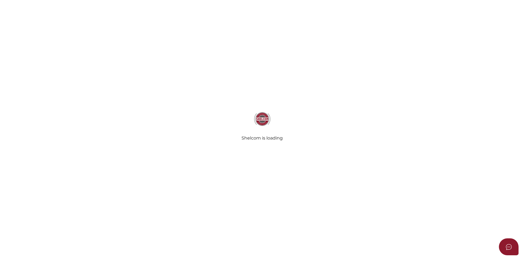
select select "Comb Binding"
radio input "true"
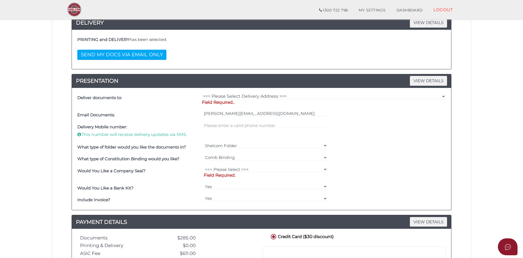
scroll to position [109, 0]
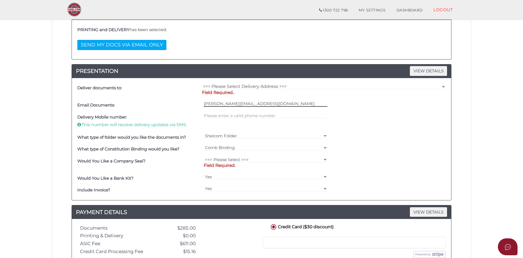
click at [210, 106] on input "susan@austcorpserv.com.au" at bounding box center [266, 104] width 124 height 6
type input "emil@austcorpserv.com.au"
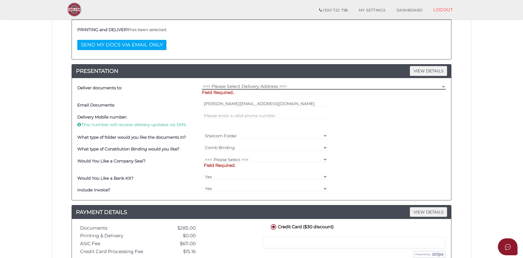
click at [228, 85] on select "=== Please Select Delivery Address === (User Address - Susan Yildiz) Virginia P…" at bounding box center [324, 87] width 244 height 6
select select "0"
click at [202, 84] on select "=== Please Select Delivery Address === (User Address - Susan Yildiz) Virginia P…" at bounding box center [324, 87] width 244 height 6
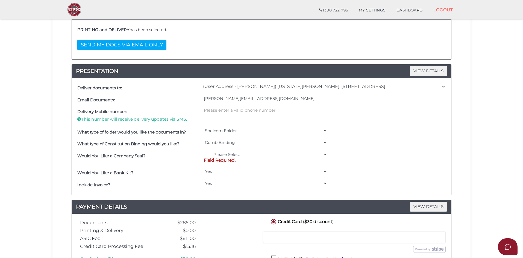
click at [227, 150] on div "=== Please Select === Fold Seal $50 No Seal Field Required." at bounding box center [265, 158] width 126 height 17
click at [227, 155] on select "=== Please Select === Fold Seal $50 No Seal" at bounding box center [266, 154] width 124 height 6
select select "0"
click at [204, 151] on select "=== Please Select === Fold Seal $50 No Seal" at bounding box center [266, 154] width 124 height 6
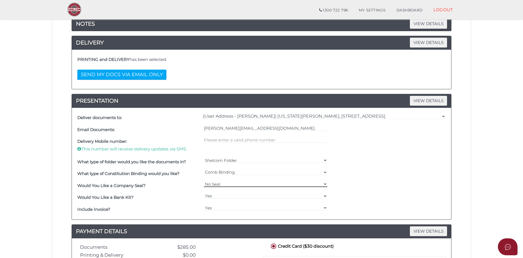
scroll to position [82, 0]
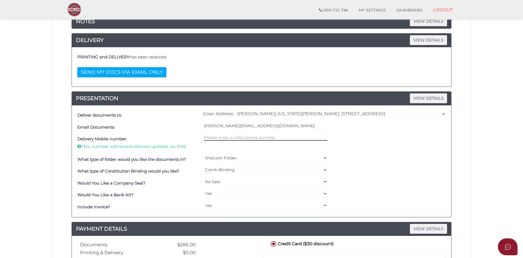
click at [265, 137] on input "text" at bounding box center [266, 138] width 124 height 6
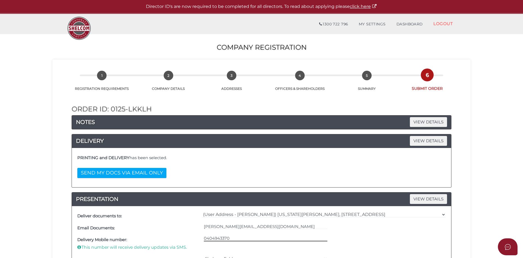
scroll to position [0, 0]
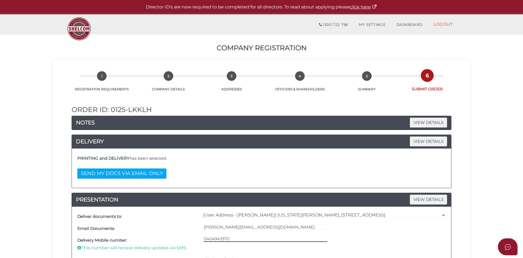
type input "0404943370"
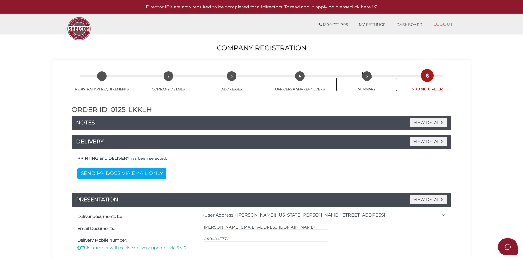
click at [375, 91] on link "5 SUMMARY" at bounding box center [367, 84] width 62 height 14
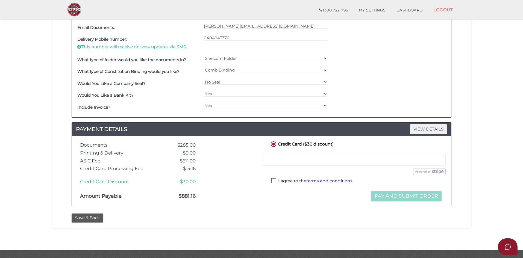
scroll to position [191, 0]
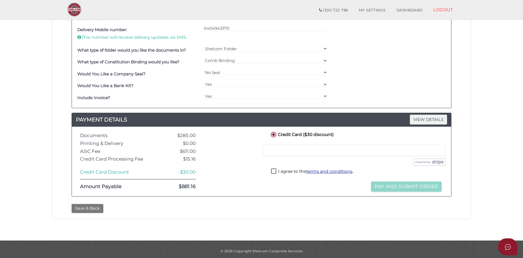
click at [90, 210] on button "Save & Back" at bounding box center [88, 208] width 32 height 9
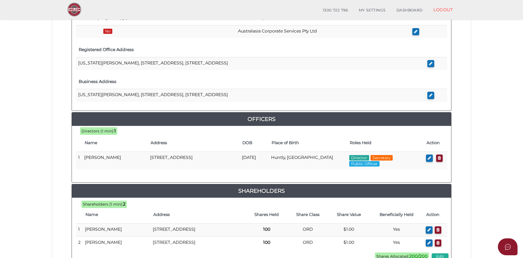
scroll to position [243, 0]
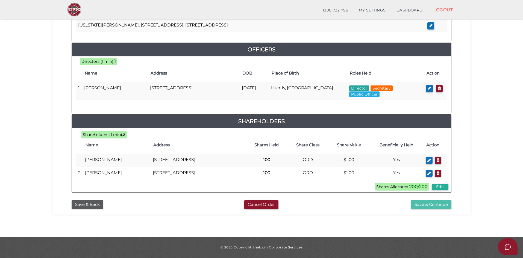
click at [418, 208] on button "Save & Continue" at bounding box center [431, 204] width 40 height 9
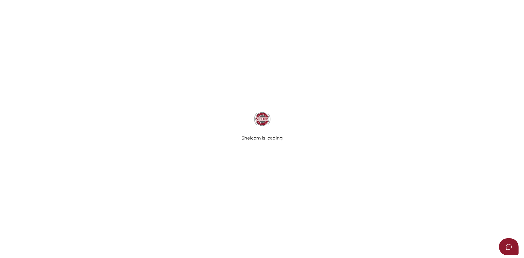
select select "Comb Binding"
radio input "true"
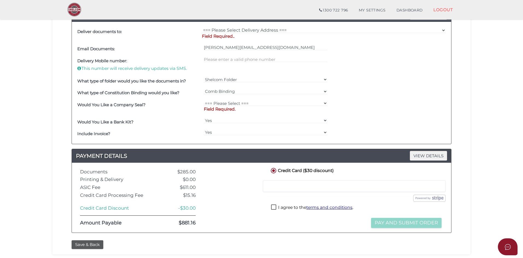
scroll to position [205, 0]
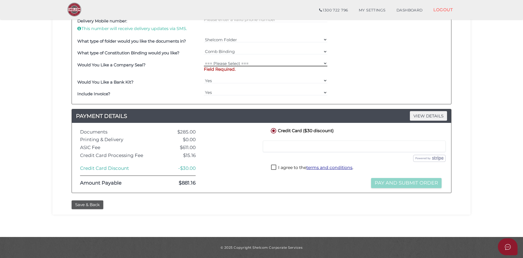
click at [242, 62] on select "=== Please Select === Fold Seal $50 No Seal" at bounding box center [266, 63] width 124 height 6
select select "0"
click at [204, 66] on select "=== Please Select === Fold Seal $50 No Seal" at bounding box center [266, 63] width 124 height 6
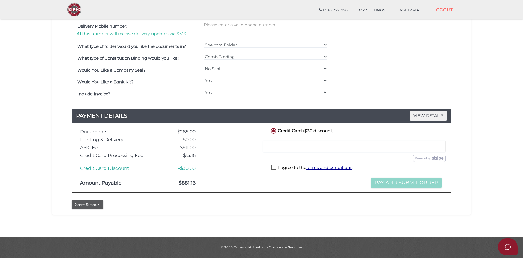
click at [248, 53] on div "=== Please Select === Comb Binding No Binding" at bounding box center [265, 58] width 126 height 12
click at [248, 57] on select "=== Please Select === Comb Binding No Binding" at bounding box center [266, 57] width 124 height 6
click at [251, 45] on select "Shelcom Folder === Please Select === Shelcom Folder Client Supplied Folder No F…" at bounding box center [266, 45] width 124 height 6
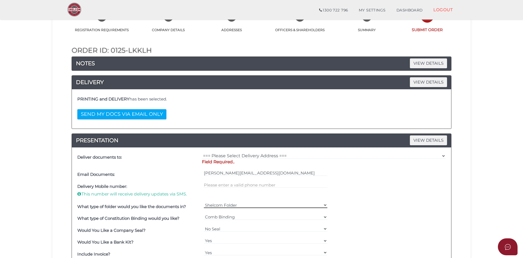
scroll to position [36, 0]
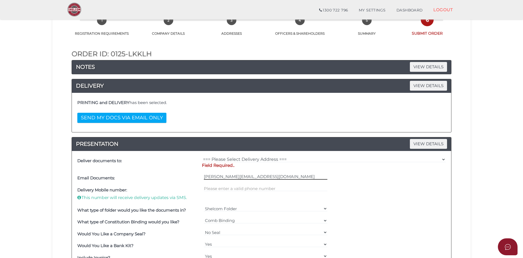
click at [241, 175] on input "susan@austcorpserv.com.au" at bounding box center [266, 177] width 124 height 6
click at [240, 164] on p "Field Required.." at bounding box center [324, 165] width 244 height 6
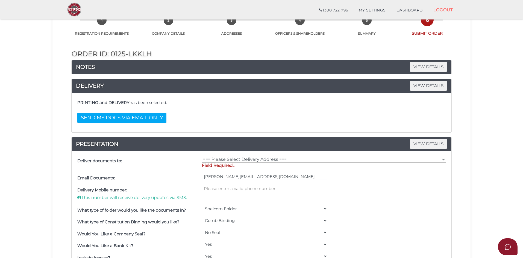
click at [243, 160] on select "=== Please Select Delivery Address === (User Address - Susan Yildiz) Virginia P…" at bounding box center [324, 159] width 244 height 6
select select "0"
click at [202, 156] on select "=== Please Select Delivery Address === (User Address - Susan Yildiz) Virginia P…" at bounding box center [324, 159] width 244 height 6
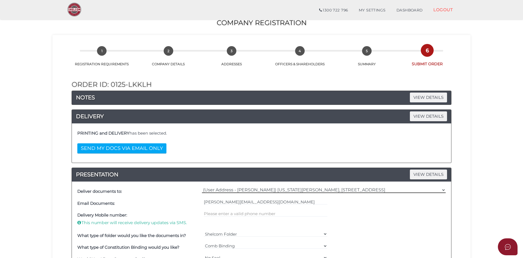
scroll to position [0, 0]
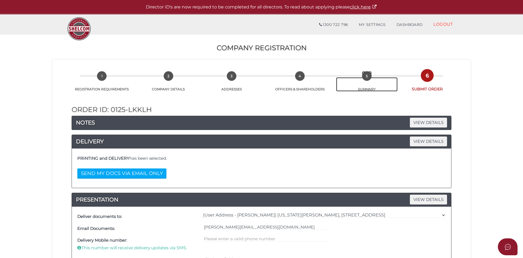
click at [367, 91] on link "5 SUMMARY" at bounding box center [367, 84] width 62 height 14
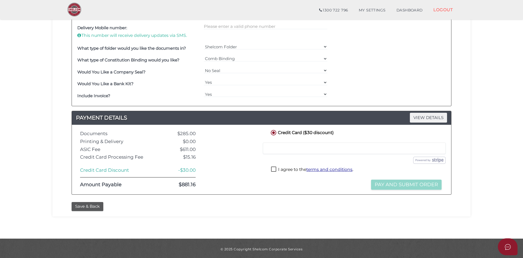
scroll to position [195, 0]
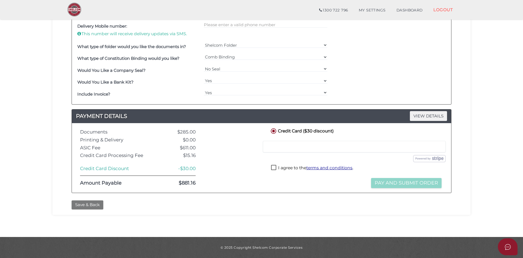
click at [101, 206] on button "Save & Back" at bounding box center [88, 204] width 32 height 9
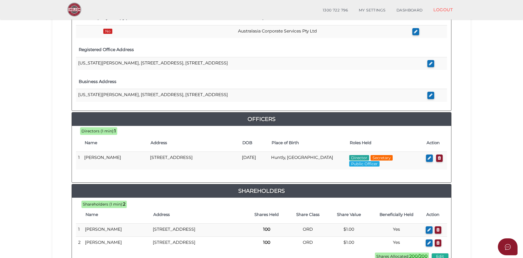
scroll to position [55, 0]
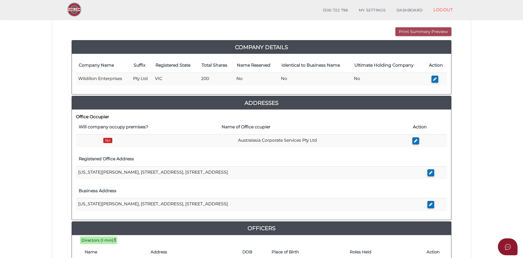
click at [430, 27] on button "Print Summary Preview" at bounding box center [423, 31] width 56 height 9
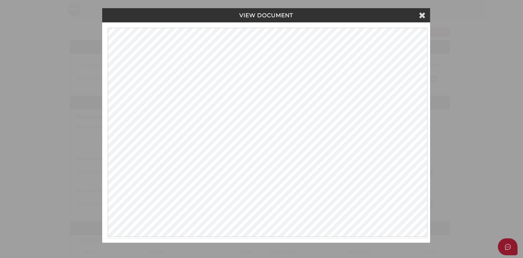
scroll to position [0, 0]
click at [423, 10] on div "VIEW DOCUMENT" at bounding box center [267, 15] width 328 height 14
click at [422, 15] on icon at bounding box center [422, 15] width 7 height 8
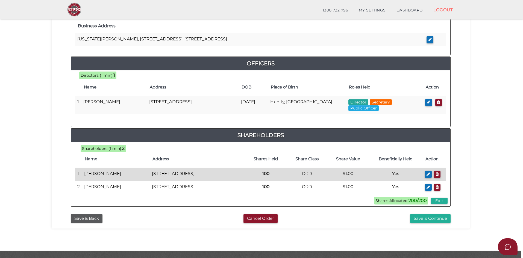
scroll to position [243, 0]
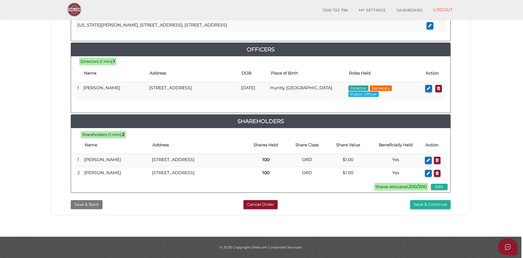
click at [75, 204] on button "Save & Back" at bounding box center [87, 204] width 32 height 9
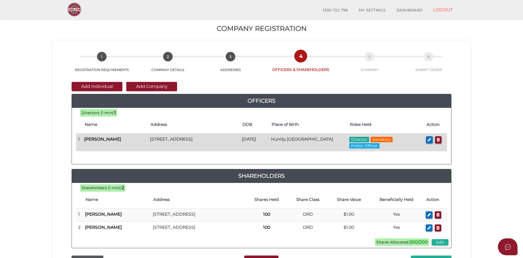
scroll to position [27, 0]
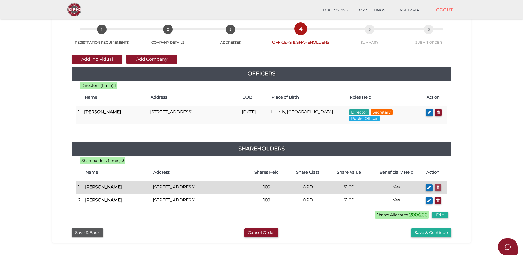
click at [435, 188] on button "button" at bounding box center [437, 187] width 7 height 7
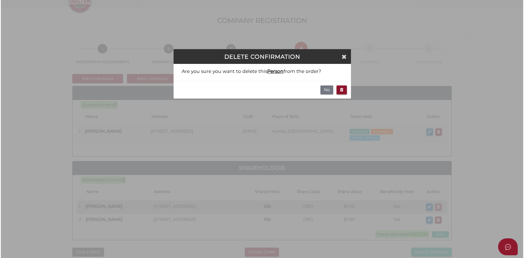
scroll to position [0, 0]
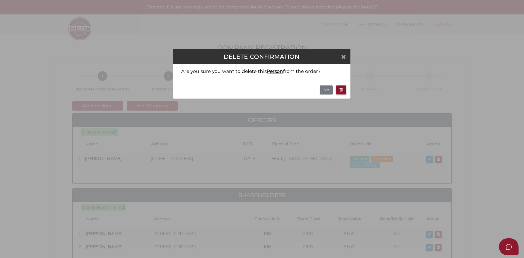
click at [345, 57] on icon "Close" at bounding box center [343, 57] width 5 height 6
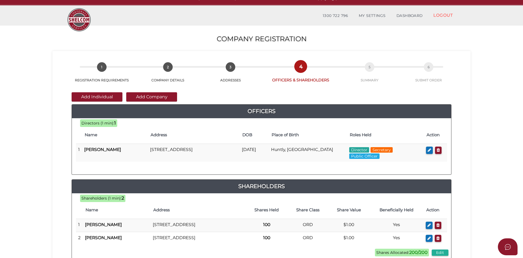
scroll to position [117, 0]
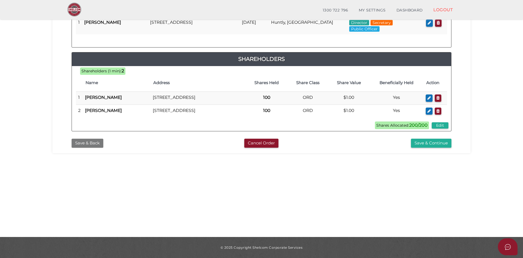
click at [86, 148] on button "Save & Back" at bounding box center [88, 143] width 32 height 9
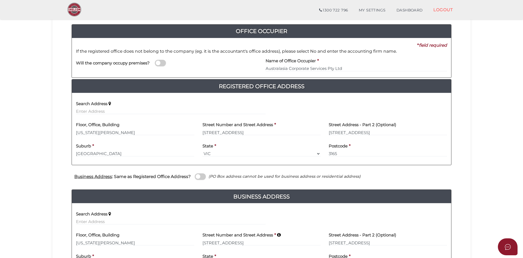
scroll to position [137, 0]
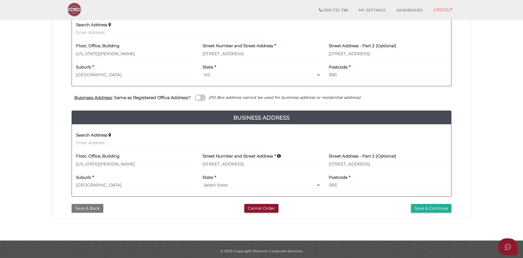
click at [93, 207] on button "Save & Back" at bounding box center [88, 208] width 32 height 9
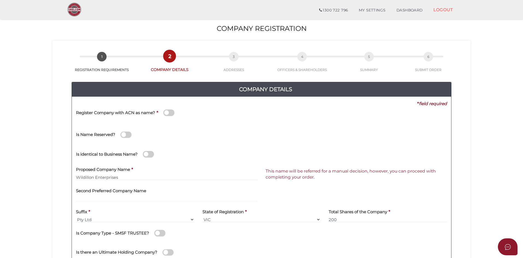
scroll to position [117, 0]
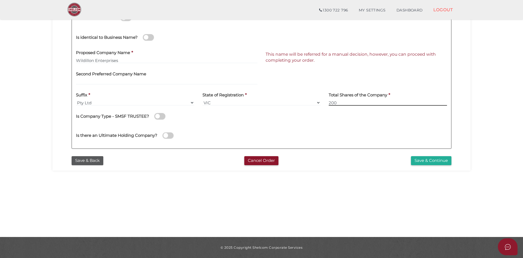
click at [345, 102] on input "200" at bounding box center [387, 103] width 118 height 6
type input "100"
click at [422, 161] on button "Save & Continue" at bounding box center [431, 160] width 40 height 9
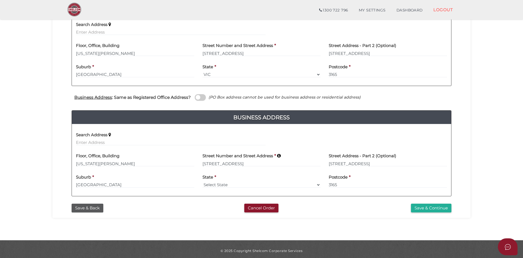
scroll to position [140, 0]
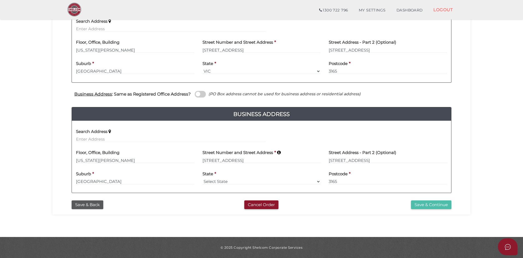
click at [420, 204] on button "Save & Continue" at bounding box center [431, 204] width 40 height 9
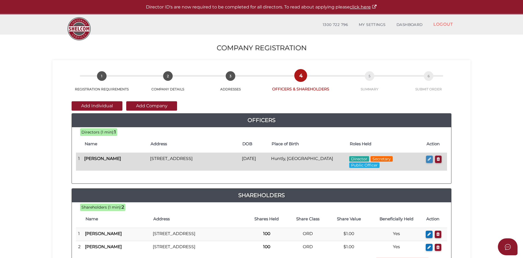
click at [428, 159] on icon "button" at bounding box center [429, 159] width 4 height 4
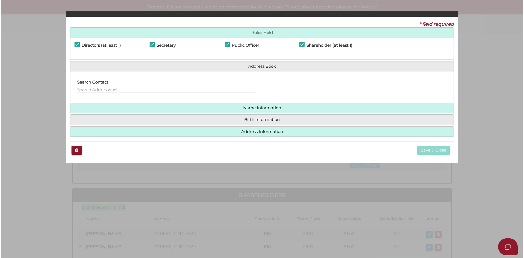
checkbox input "true"
type input "36290778146499"
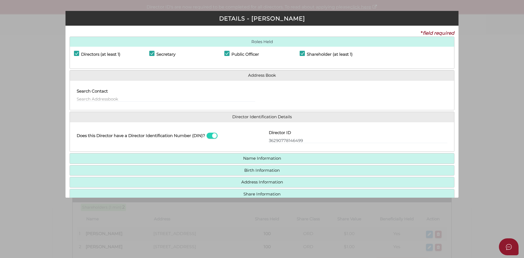
click at [307, 55] on h4 "Shareholder (at least 1)" at bounding box center [330, 54] width 46 height 5
checkbox input "false"
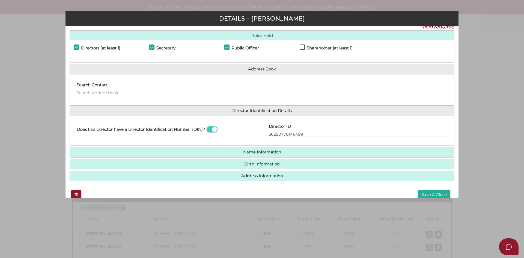
scroll to position [16, 0]
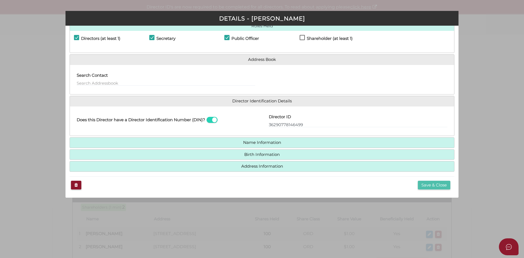
click at [440, 188] on button "Save & Close" at bounding box center [434, 185] width 32 height 9
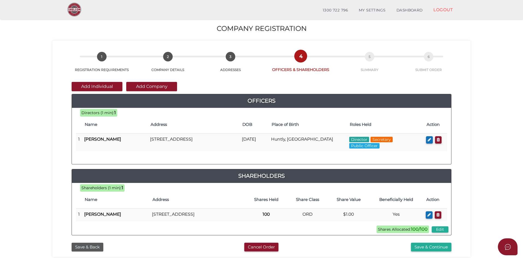
scroll to position [82, 0]
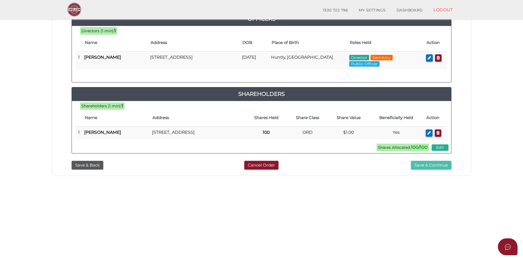
click at [430, 166] on button "Save & Continue" at bounding box center [431, 165] width 40 height 9
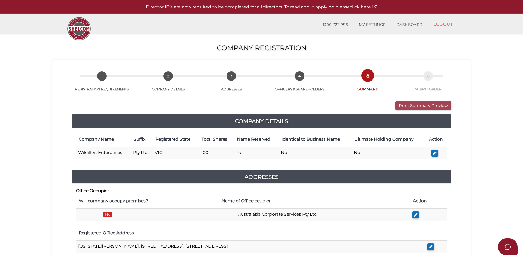
click at [413, 103] on button "Print Summary Preview" at bounding box center [423, 105] width 56 height 9
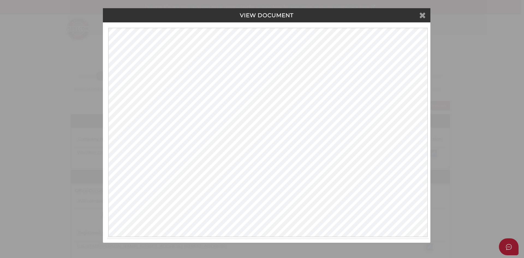
click at [423, 14] on icon at bounding box center [422, 15] width 7 height 8
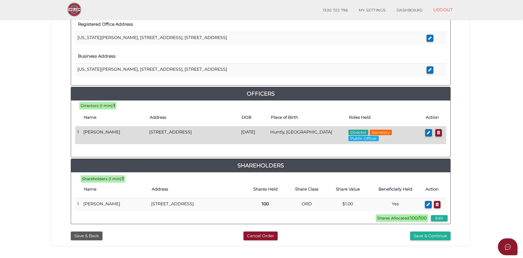
scroll to position [116, 0]
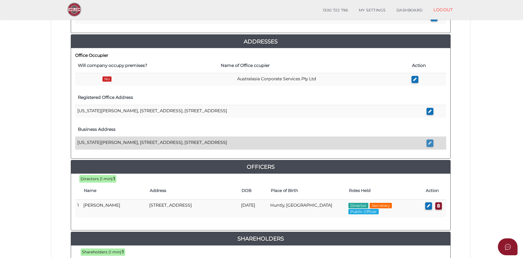
click at [429, 142] on icon "button" at bounding box center [430, 143] width 4 height 4
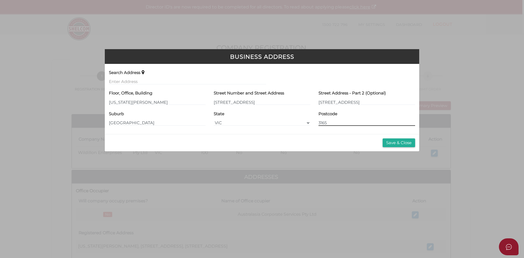
click at [398, 120] on input "3165" at bounding box center [367, 123] width 97 height 6
click at [399, 143] on button "Save & Close" at bounding box center [399, 142] width 32 height 9
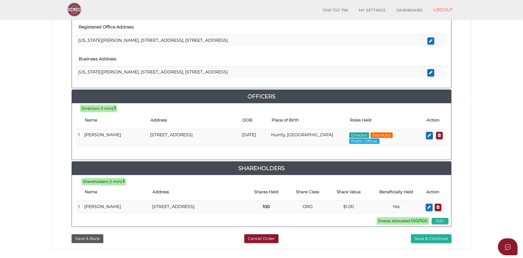
scroll to position [191, 0]
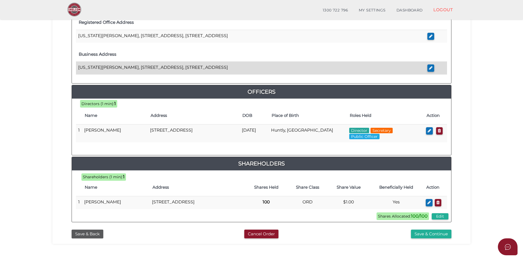
click at [269, 69] on td "[US_STATE][PERSON_NAME], [STREET_ADDRESS], [STREET_ADDRESS]" at bounding box center [250, 68] width 349 height 13
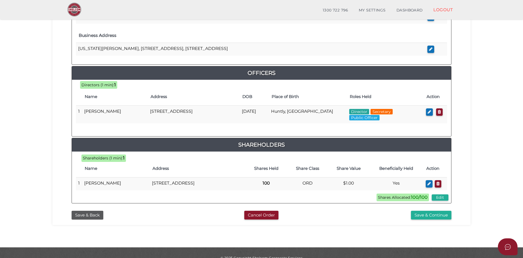
scroll to position [225, 0]
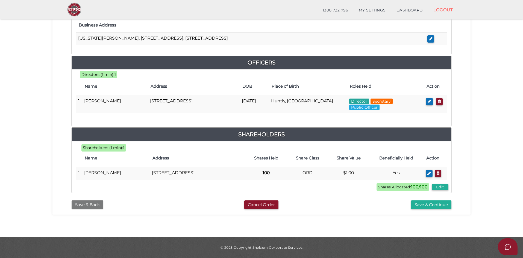
click at [96, 206] on button "Save & Back" at bounding box center [88, 204] width 32 height 9
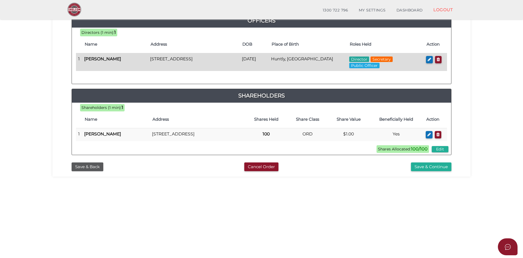
scroll to position [117, 0]
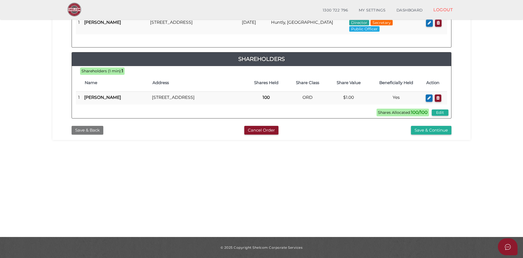
click at [91, 134] on button "Save & Back" at bounding box center [88, 130] width 32 height 9
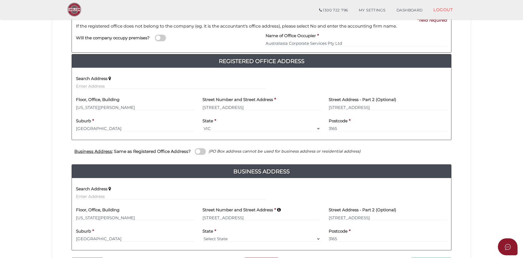
scroll to position [140, 0]
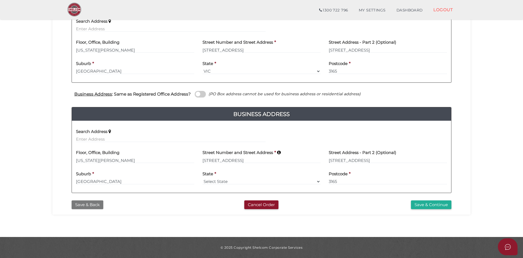
click at [93, 206] on button "Save & Back" at bounding box center [88, 204] width 32 height 9
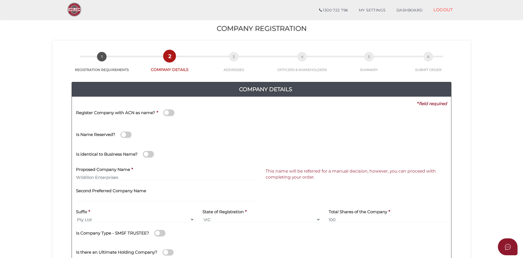
scroll to position [55, 0]
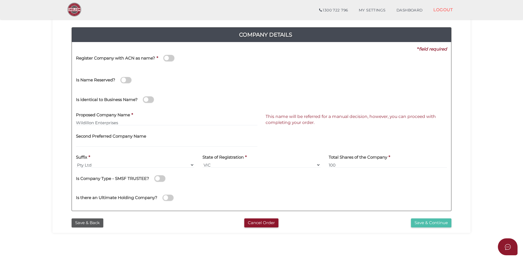
click at [432, 222] on button "Save & Continue" at bounding box center [431, 222] width 40 height 9
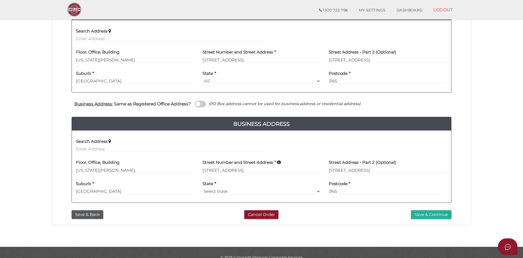
scroll to position [137, 0]
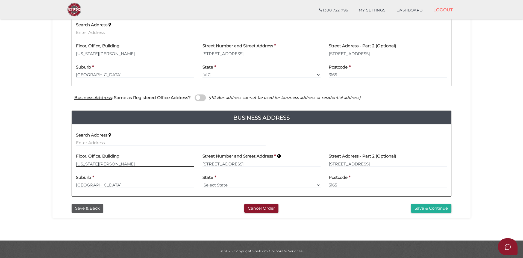
click at [162, 164] on input "Virginia Park" at bounding box center [135, 164] width 118 height 6
click at [163, 143] on input "text" at bounding box center [170, 143] width 189 height 6
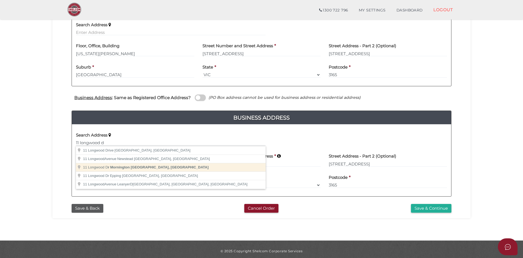
type input "11 Longwood Dr, Mornington VIC, Australia"
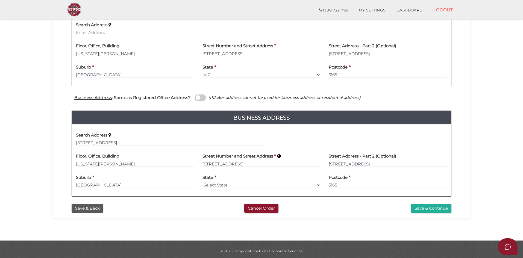
type input "11 Longwood Drive"
type input "Mornington"
select select "VIC"
type input "3931"
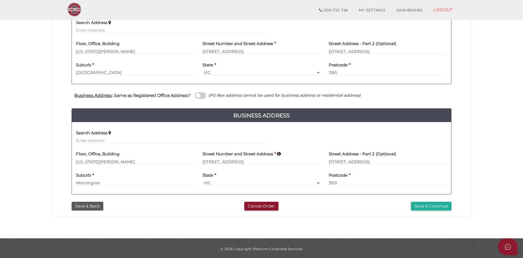
scroll to position [140, 0]
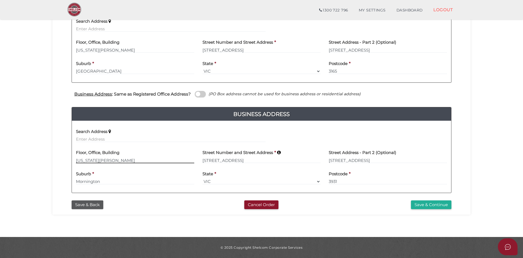
drag, startPoint x: 156, startPoint y: 162, endPoint x: -23, endPoint y: 152, distance: 179.6
click at [376, 159] on input "236 East Boundary Rd" at bounding box center [387, 160] width 118 height 6
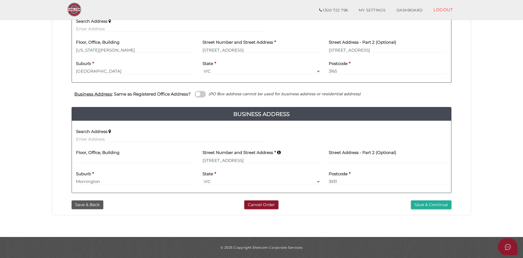
click at [340, 137] on div "Search Address" at bounding box center [261, 135] width 379 height 21
click at [218, 138] on input "text" at bounding box center [170, 139] width 189 height 6
click at [428, 205] on button "Save & Continue" at bounding box center [431, 204] width 40 height 9
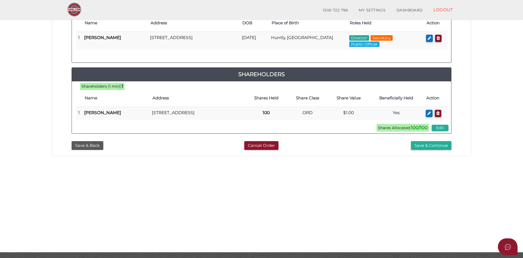
scroll to position [117, 0]
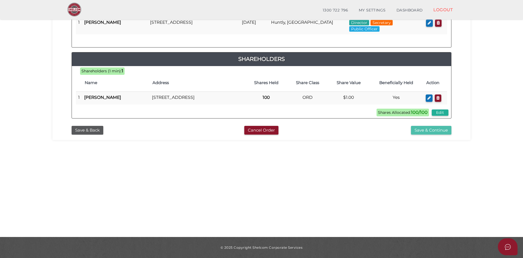
click at [436, 135] on button "Save & Continue" at bounding box center [431, 130] width 40 height 9
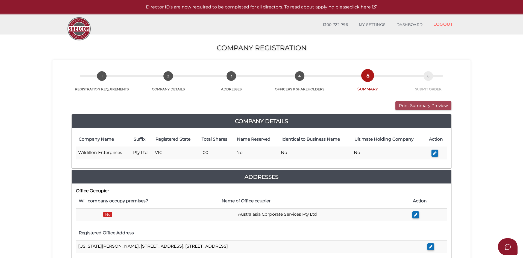
click at [411, 105] on button "Print Summary Preview" at bounding box center [423, 105] width 56 height 9
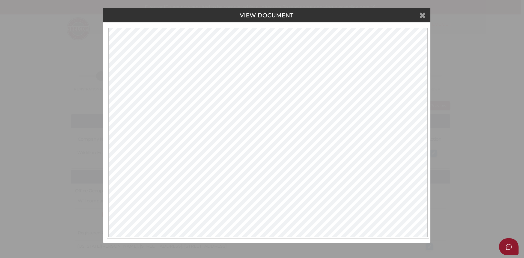
click at [425, 16] on icon at bounding box center [422, 15] width 7 height 8
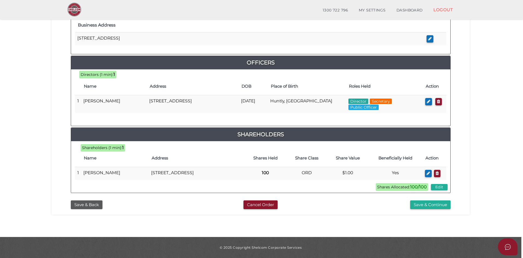
scroll to position [225, 0]
click at [431, 208] on button "Save & Continue" at bounding box center [430, 204] width 40 height 9
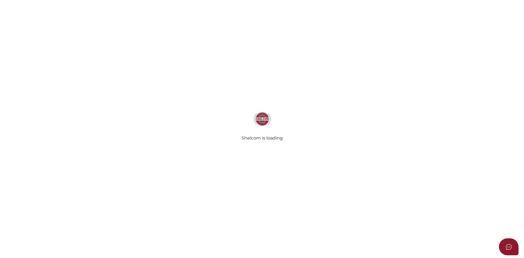
select select "Comb Binding"
radio input "true"
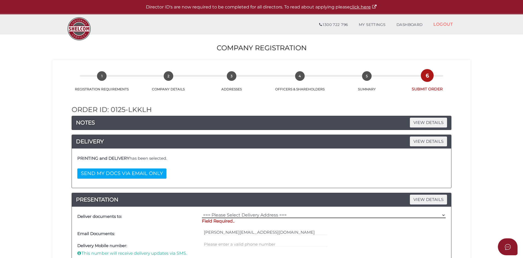
click at [237, 213] on select "=== Please Select Delivery Address === (User Address - Susan Yildiz) Virginia P…" at bounding box center [324, 215] width 244 height 6
select select "0"
click at [202, 212] on select "=== Please Select Delivery Address === (User Address - Susan Yildiz) Virginia P…" at bounding box center [324, 215] width 244 height 6
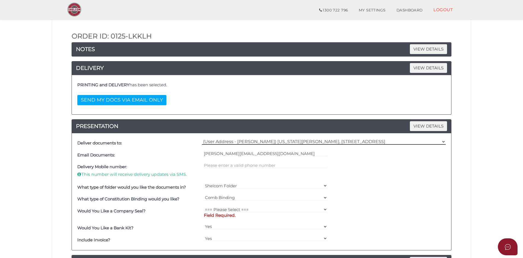
scroll to position [55, 0]
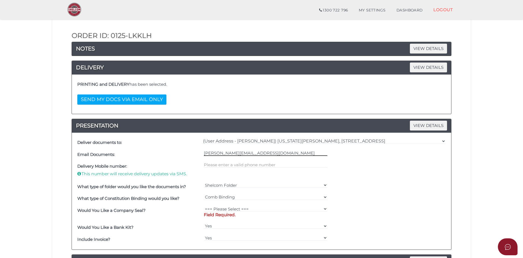
click at [204, 153] on input "susan@austcorpserv.com.au" at bounding box center [266, 153] width 124 height 6
type input "emil@austcorpserv.com.au"
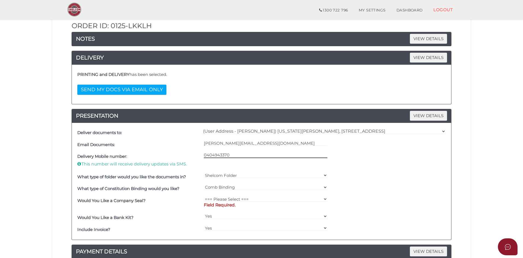
scroll to position [82, 0]
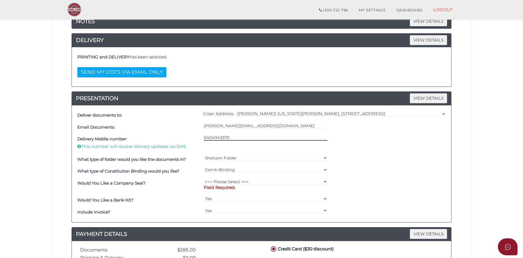
type input "0404943370"
click at [235, 180] on select "=== Please Select === Fold Seal $50 No Seal" at bounding box center [266, 182] width 124 height 6
select select "0"
click at [204, 179] on select "=== Please Select === Fold Seal $50 No Seal" at bounding box center [266, 182] width 124 height 6
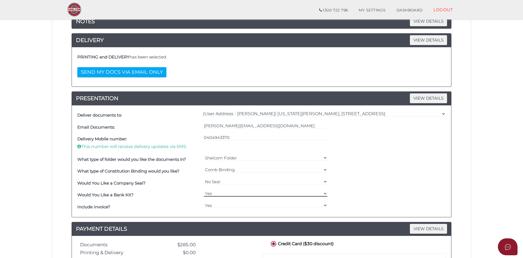
click at [263, 196] on select "Yes No" at bounding box center [266, 194] width 124 height 6
click at [204, 191] on select "Yes No" at bounding box center [266, 194] width 124 height 6
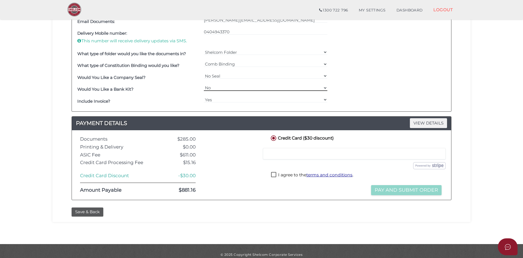
scroll to position [191, 0]
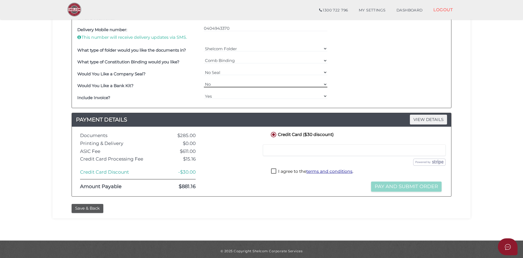
drag, startPoint x: 248, startPoint y: 82, endPoint x: 247, endPoint y: 87, distance: 4.8
click at [247, 82] on select "Yes No" at bounding box center [266, 84] width 124 height 6
select select "Yes"
click at [204, 81] on select "Yes No" at bounding box center [266, 84] width 124 height 6
click at [239, 93] on select "Yes No" at bounding box center [266, 96] width 124 height 6
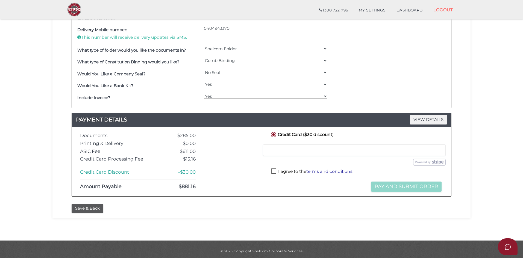
click at [239, 93] on select "Yes No" at bounding box center [266, 96] width 124 height 6
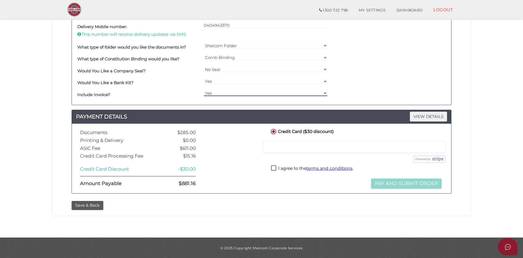
scroll to position [195, 0]
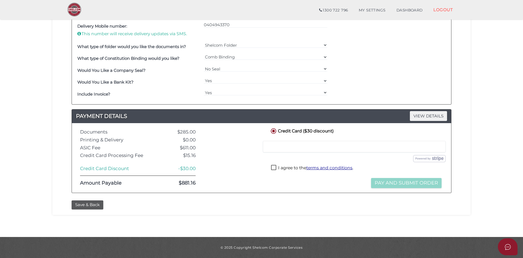
click at [275, 170] on label "I agree to the terms and conditions ." at bounding box center [312, 168] width 82 height 7
checkbox input "true"
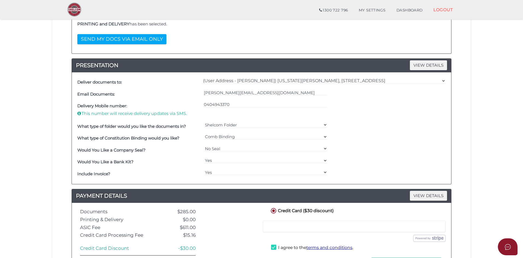
scroll to position [4, 0]
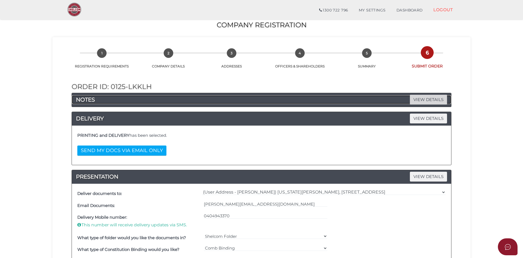
click at [422, 99] on span "VIEW DETAILS" at bounding box center [428, 100] width 37 height 10
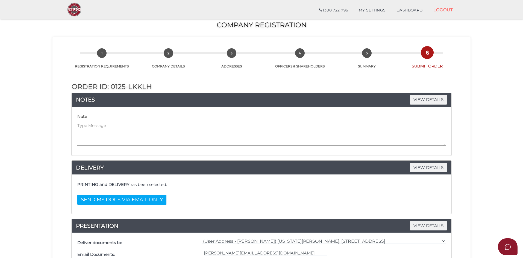
click at [182, 132] on textarea at bounding box center [261, 134] width 368 height 23
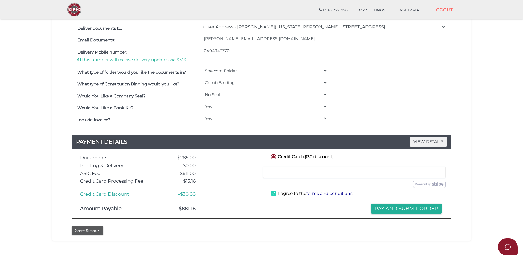
scroll to position [244, 0]
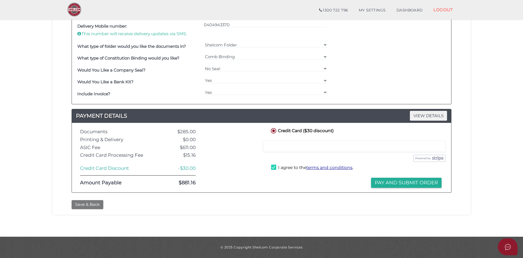
type textarea "Please provide ACN asap."
click at [95, 206] on button "Save & Back" at bounding box center [88, 204] width 32 height 9
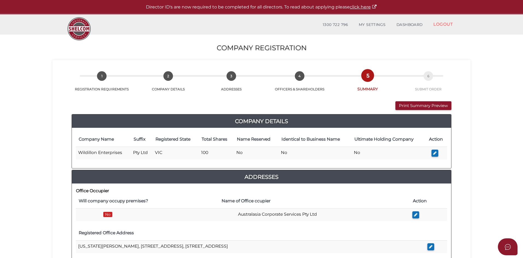
drag, startPoint x: 398, startPoint y: 103, endPoint x: 386, endPoint y: 101, distance: 12.1
click at [402, 107] on button "Print Summary Preview" at bounding box center [423, 105] width 56 height 9
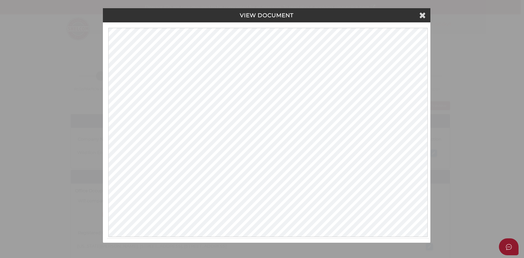
click at [426, 18] on h4 "VIEW DOCUMENT" at bounding box center [266, 15] width 319 height 6
click at [425, 17] on icon at bounding box center [422, 15] width 7 height 8
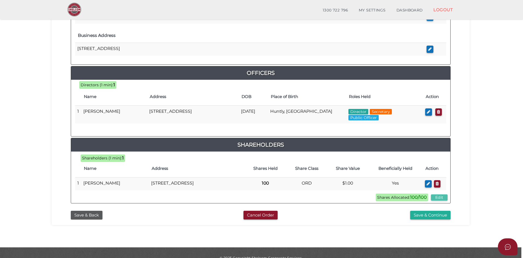
scroll to position [225, 0]
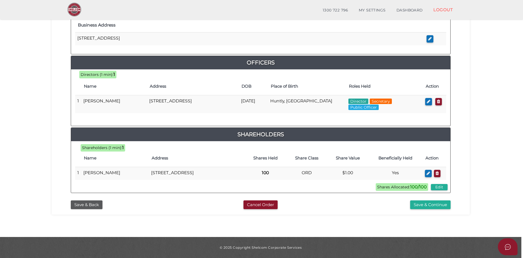
click at [429, 209] on div "2cd382338f3c0edaef3c80965a17c53c 1 REGISTRATION REQUIREMENTS 2 COMPANY DETAILS …" at bounding box center [261, 17] width 418 height 394
click at [434, 207] on button "Save & Continue" at bounding box center [430, 204] width 40 height 9
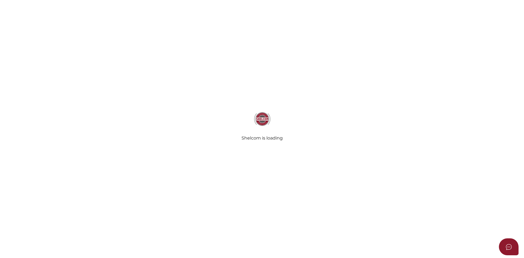
select select "Comb Binding"
radio input "true"
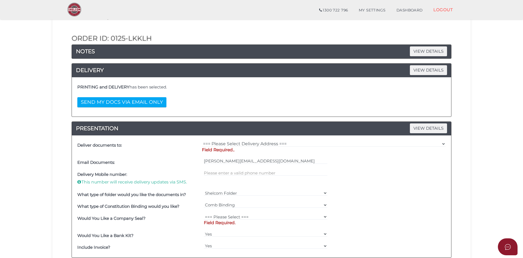
scroll to position [82, 0]
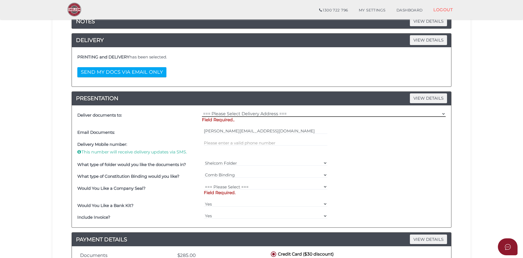
click at [280, 116] on select "=== Please Select Delivery Address === (User Address - [PERSON_NAME][GEOGRAPHIC…" at bounding box center [324, 114] width 244 height 6
select select "0"
click at [202, 111] on select "=== Please Select Delivery Address === (User Address - [PERSON_NAME][GEOGRAPHIC…" at bounding box center [324, 114] width 244 height 6
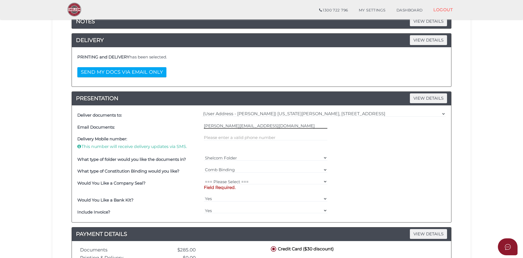
click at [210, 125] on input "[PERSON_NAME][EMAIL_ADDRESS][DOMAIN_NAME]" at bounding box center [266, 126] width 124 height 6
type input "[PERSON_NAME][EMAIL_ADDRESS][DOMAIN_NAME]"
click at [225, 140] on input "text" at bounding box center [266, 138] width 124 height 6
type input "0404943370"
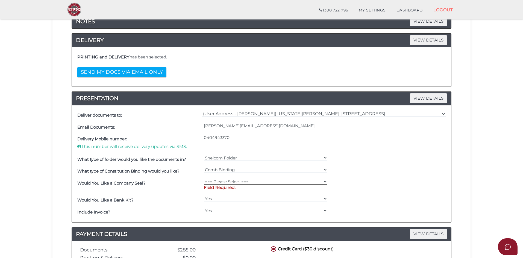
click at [291, 182] on select "=== Please Select === Fold Seal $50 No Seal" at bounding box center [266, 182] width 124 height 6
select select "0"
click at [204, 179] on select "=== Please Select === Fold Seal $50 No Seal" at bounding box center [266, 182] width 124 height 6
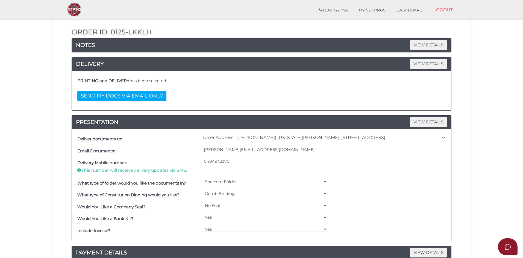
scroll to position [140, 0]
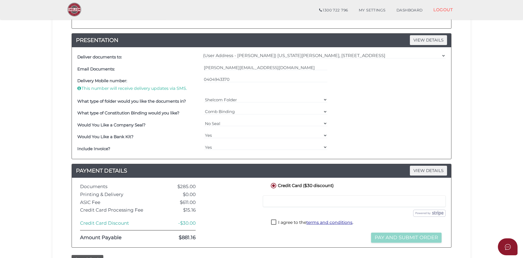
click at [274, 222] on label "I agree to the terms and conditions ." at bounding box center [312, 223] width 82 height 7
checkbox input "true"
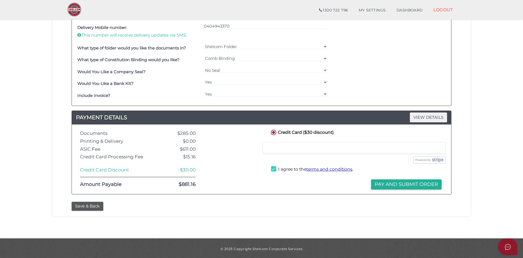
scroll to position [195, 0]
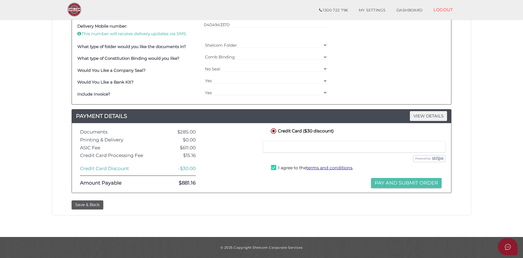
click at [400, 185] on button "Pay and Submit Order" at bounding box center [406, 183] width 70 height 10
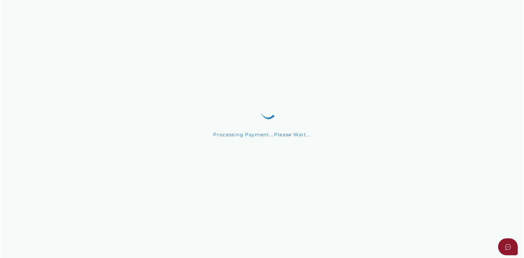
scroll to position [0, 0]
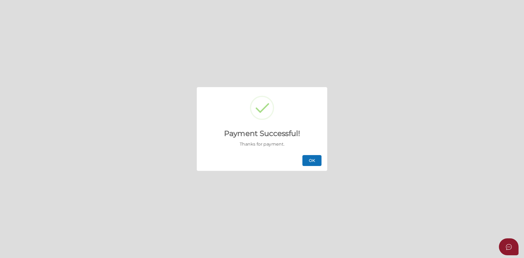
click at [314, 162] on button "OK" at bounding box center [312, 160] width 19 height 11
